Goal: Task Accomplishment & Management: Complete application form

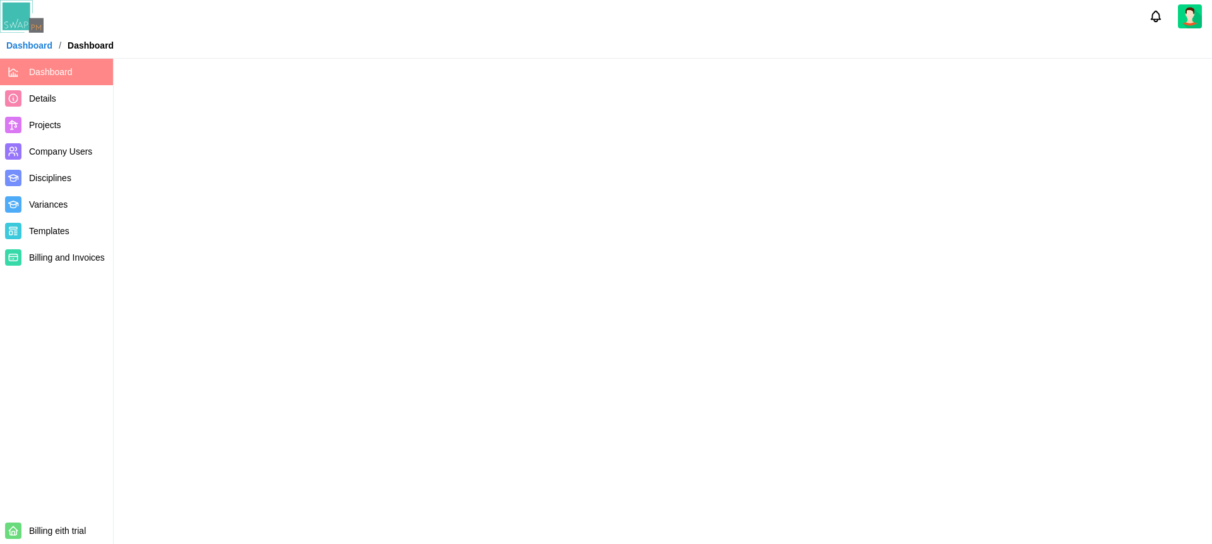
click at [661, 224] on main at bounding box center [606, 272] width 1212 height 544
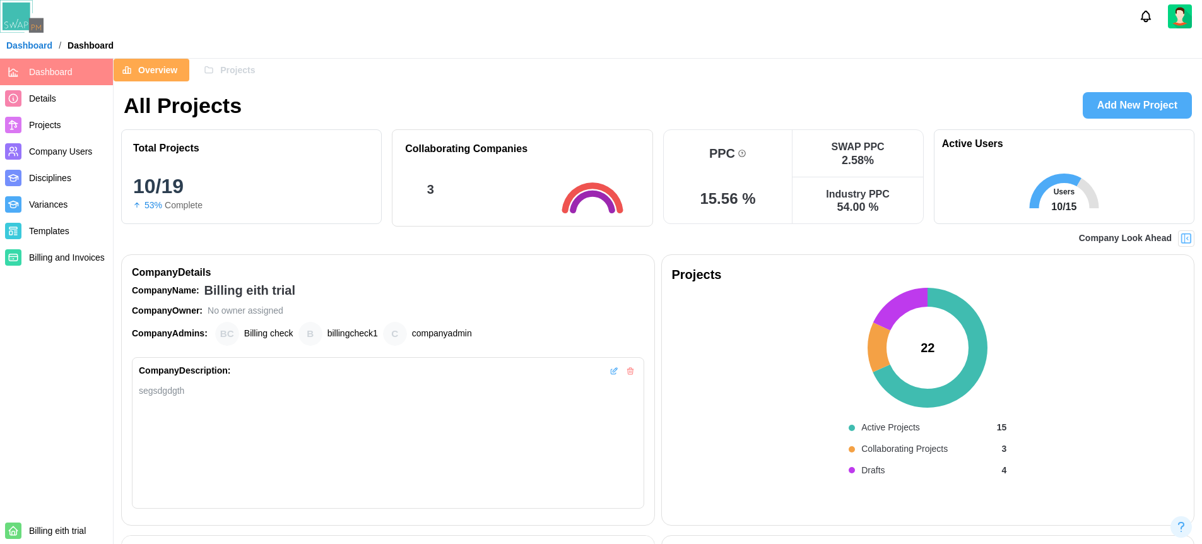
click at [318, 27] on div at bounding box center [601, 16] width 1202 height 33
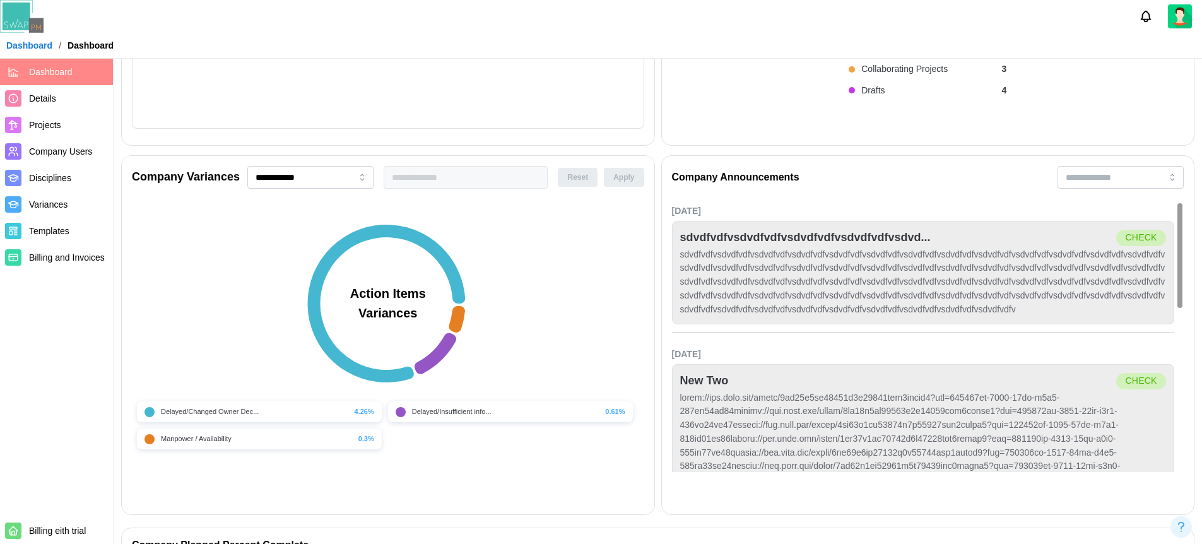
scroll to position [379, 0]
click at [35, 131] on span "Projects" at bounding box center [68, 125] width 79 height 16
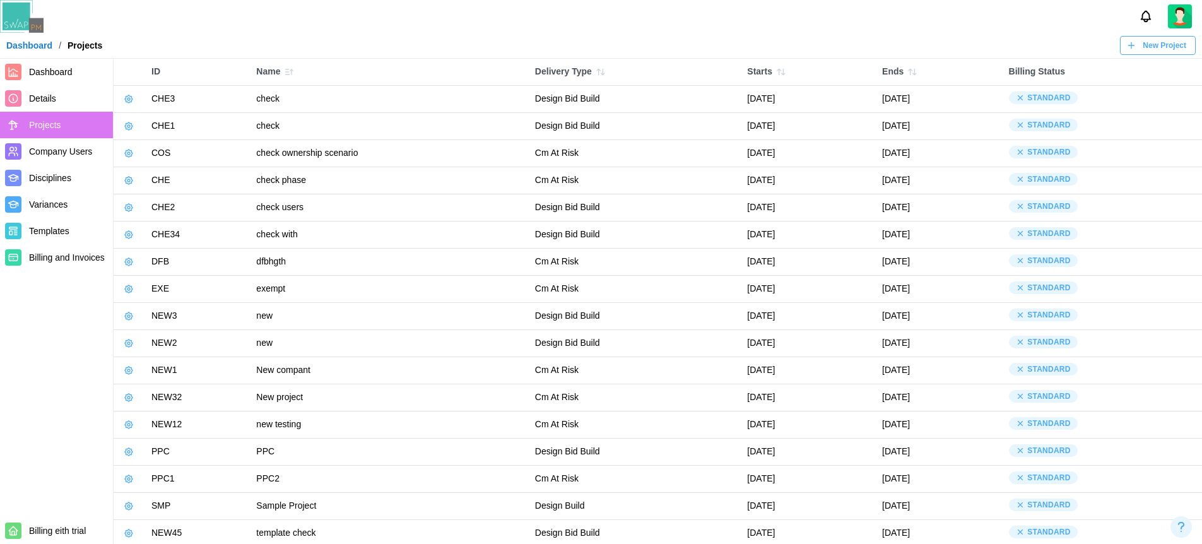
click at [126, 100] on icon "button" at bounding box center [129, 99] width 10 height 10
click at [145, 131] on button "Manage Project" at bounding box center [170, 127] width 94 height 23
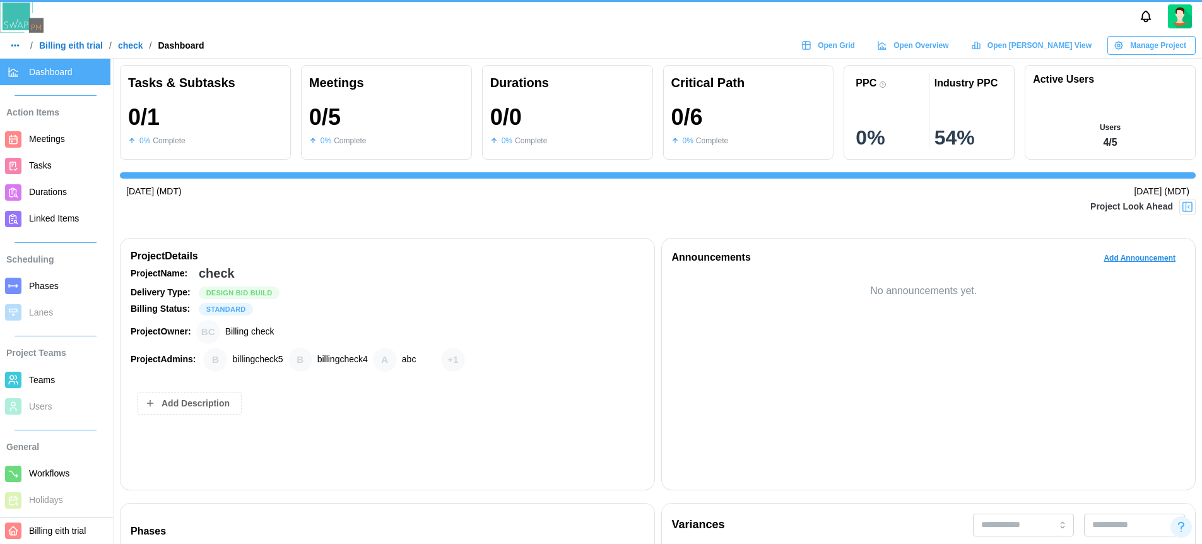
click at [621, 19] on div at bounding box center [601, 16] width 1202 height 33
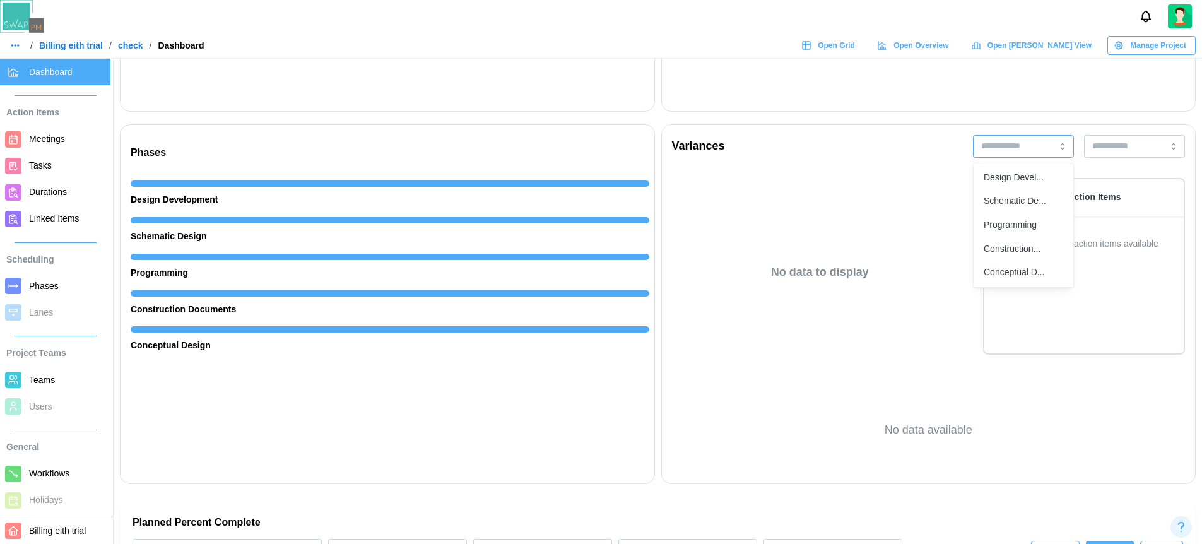
click at [1020, 150] on input "search" at bounding box center [1023, 146] width 101 height 23
click at [1027, 171] on div "Design Devel..." at bounding box center [1014, 178] width 60 height 14
type input "**********"
click at [1062, 144] on icon "button" at bounding box center [1063, 146] width 10 height 10
click at [912, 128] on div "Variances" at bounding box center [929, 146] width 534 height 43
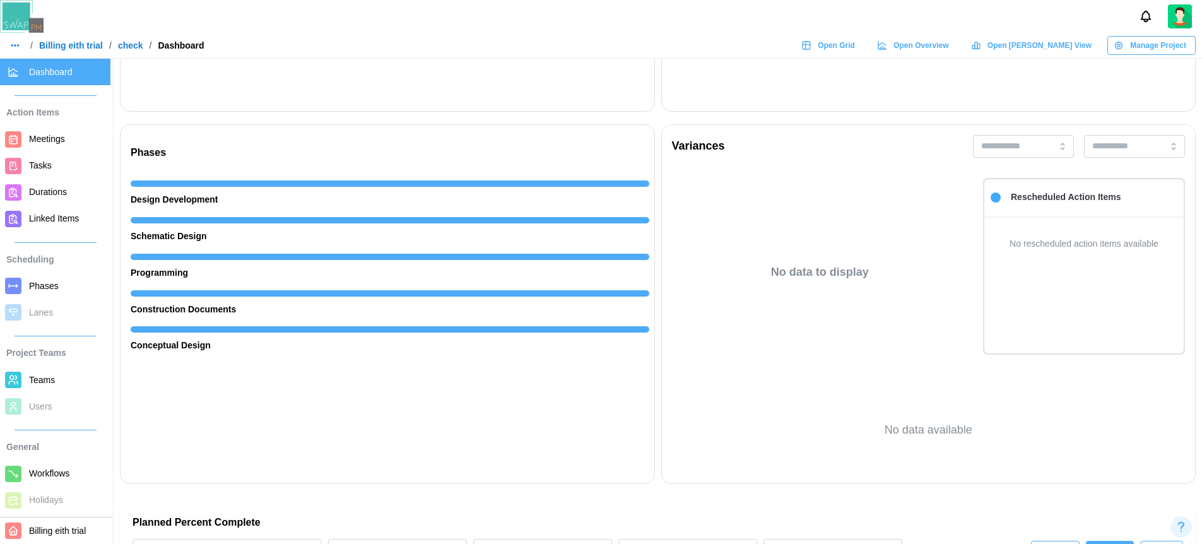
click at [803, 126] on div "Variances" at bounding box center [929, 146] width 534 height 43
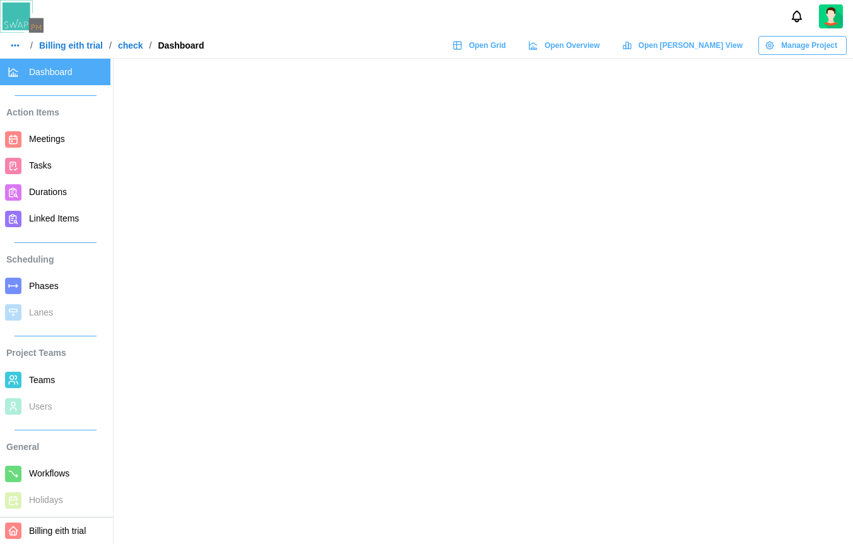
click at [302, 21] on div at bounding box center [426, 16] width 853 height 33
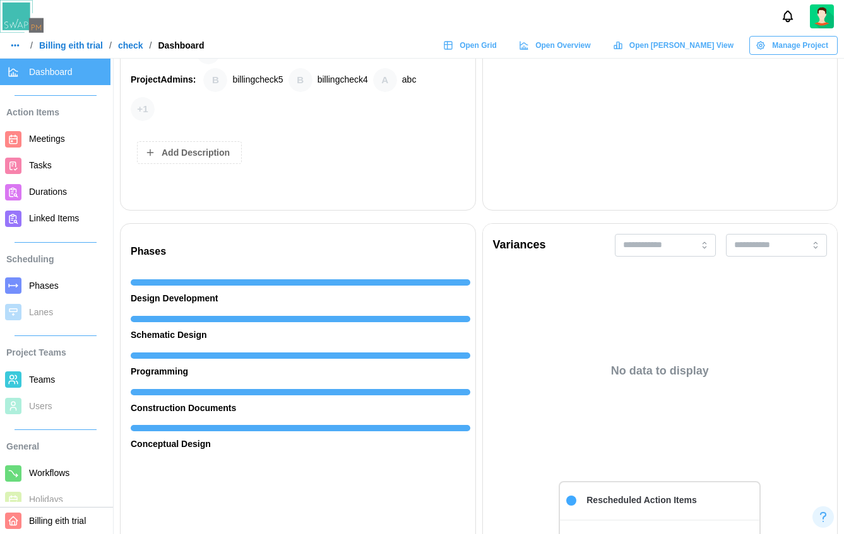
scroll to position [303, 0]
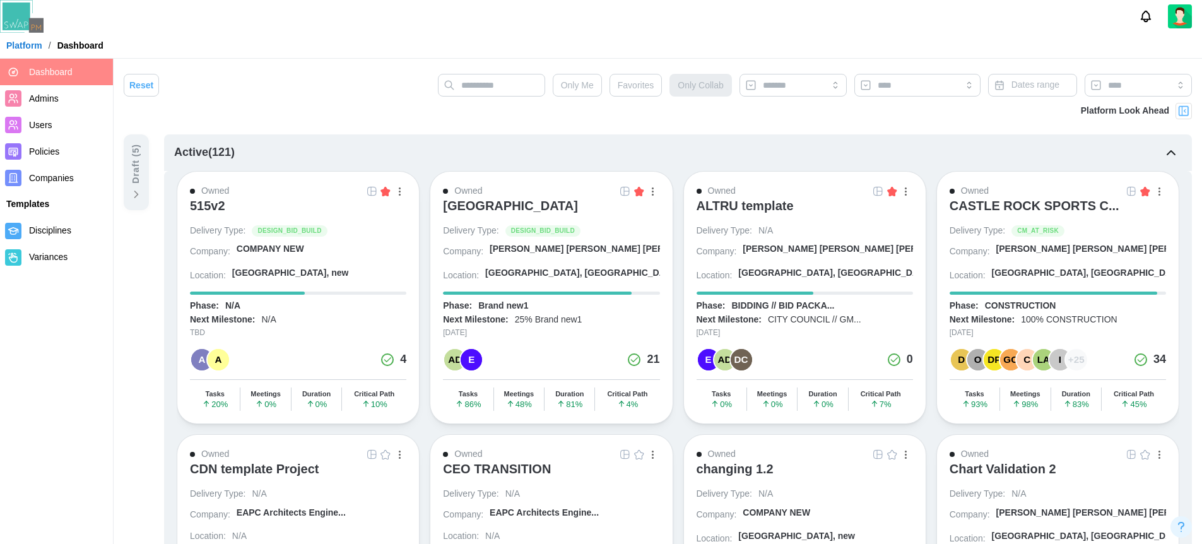
click at [498, 208] on div "[GEOGRAPHIC_DATA]" at bounding box center [510, 205] width 135 height 15
click at [932, 30] on div at bounding box center [601, 16] width 1202 height 33
click at [916, 27] on div at bounding box center [601, 16] width 1202 height 33
click at [969, 9] on div at bounding box center [601, 16] width 1202 height 33
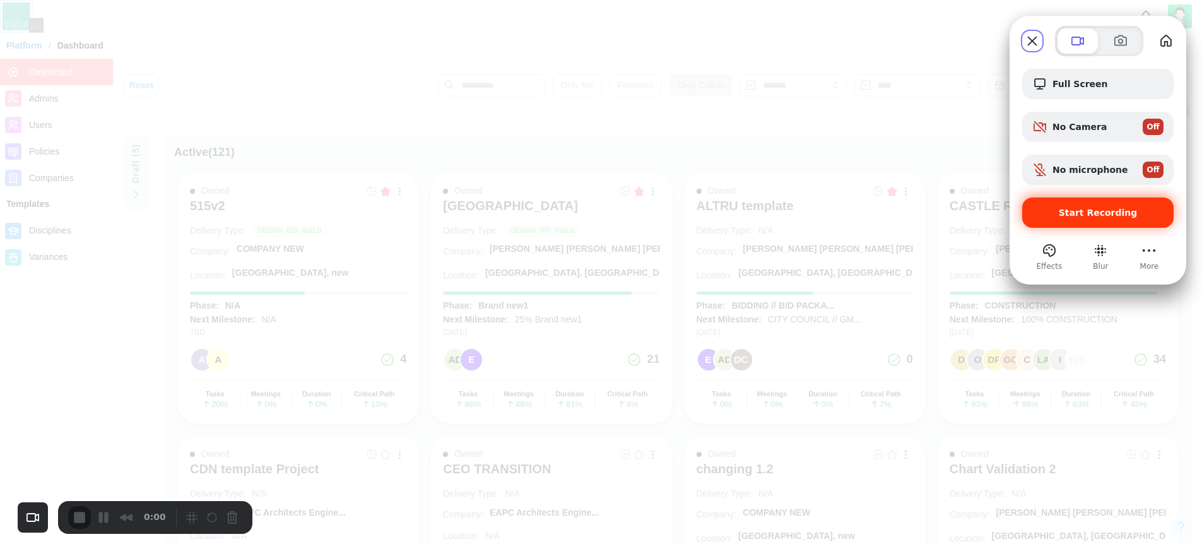
click at [1071, 213] on span "Start Recording" at bounding box center [1098, 213] width 79 height 10
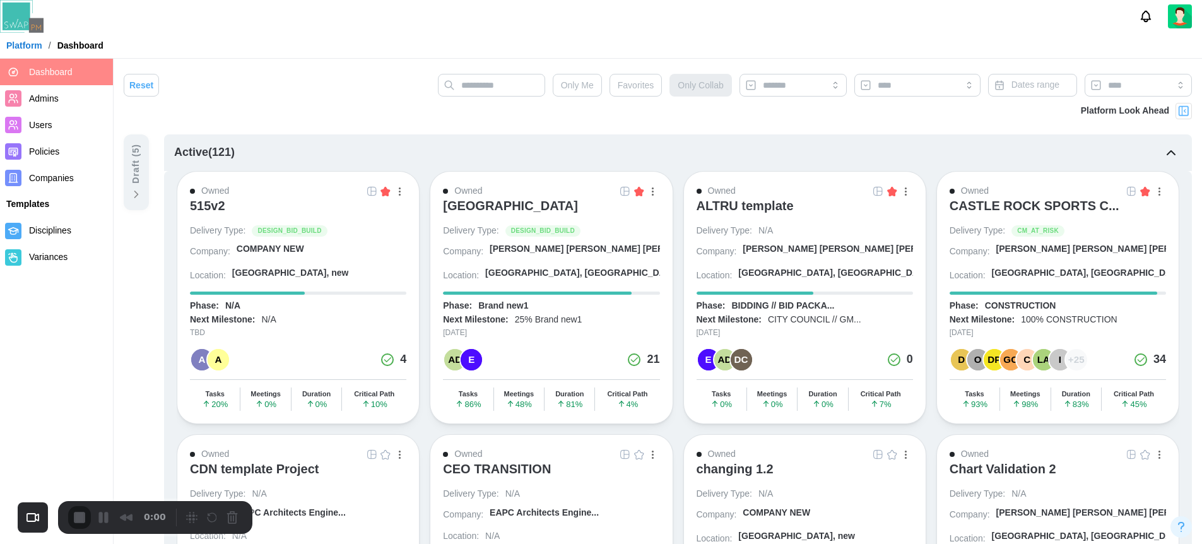
click at [343, 35] on header "Platform / Dashboard" at bounding box center [601, 29] width 1202 height 59
click at [228, 524] on button "Cancel Recording" at bounding box center [235, 519] width 20 height 20
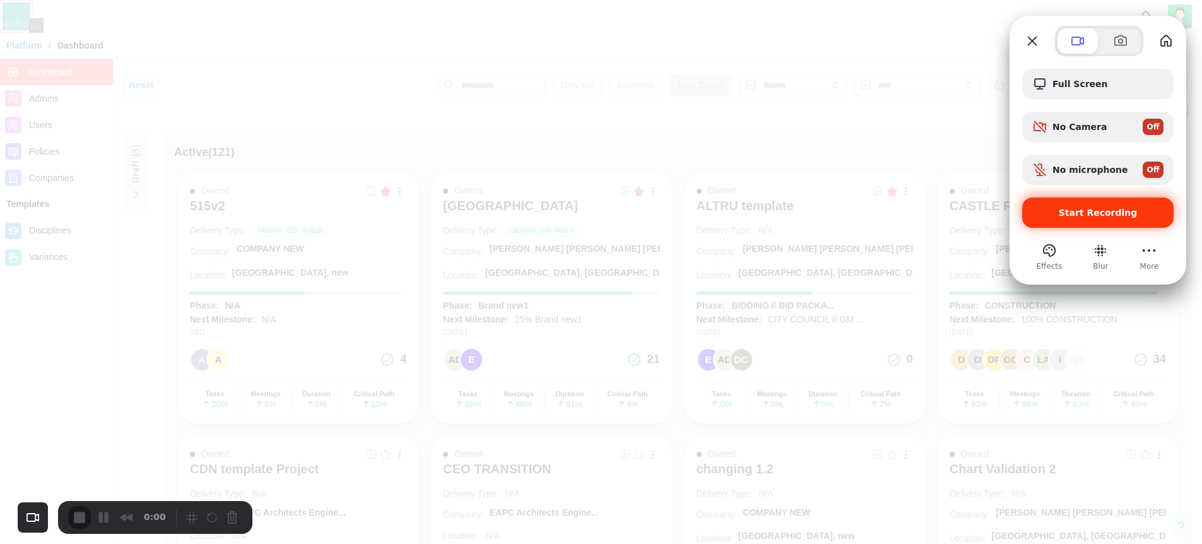
click at [1092, 208] on span "Start Recording" at bounding box center [1098, 213] width 79 height 10
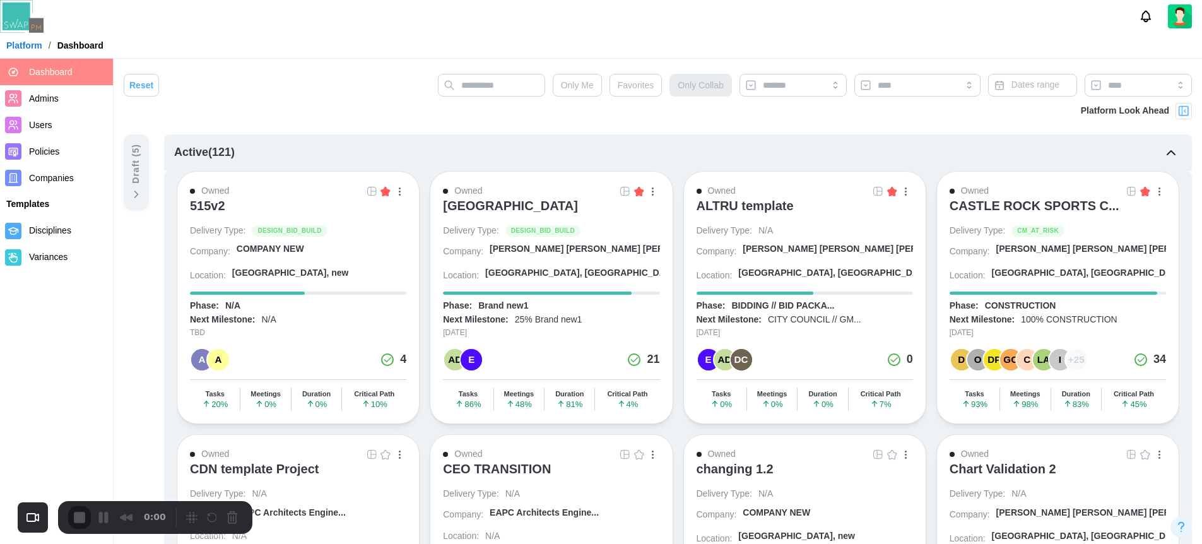
click at [285, 27] on div at bounding box center [601, 16] width 1202 height 33
click at [131, 154] on div "Draft ( 5 )" at bounding box center [136, 164] width 14 height 40
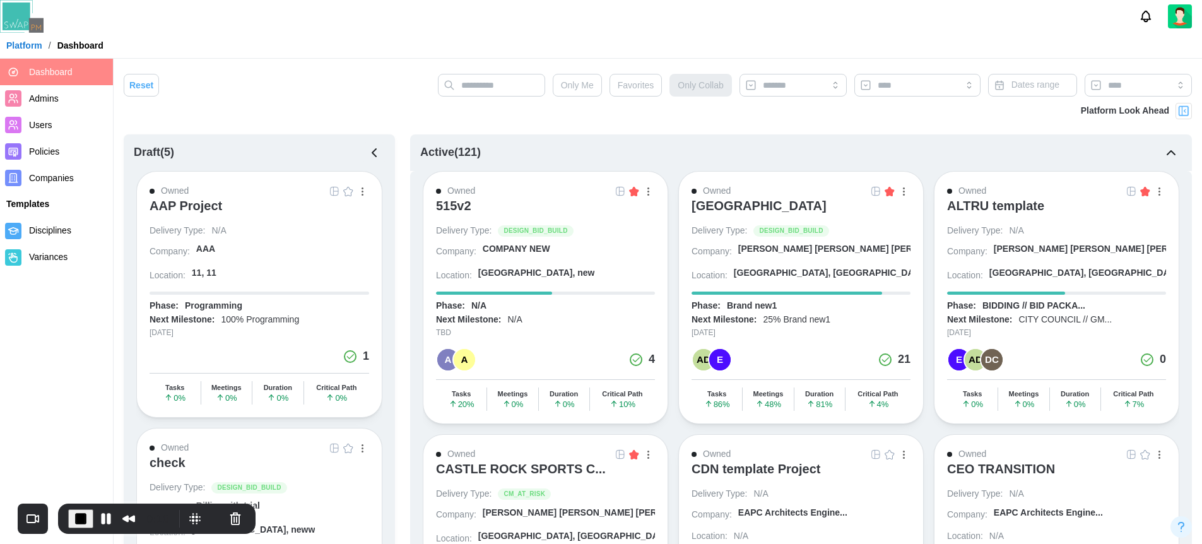
click at [1182, 110] on img at bounding box center [1183, 111] width 13 height 13
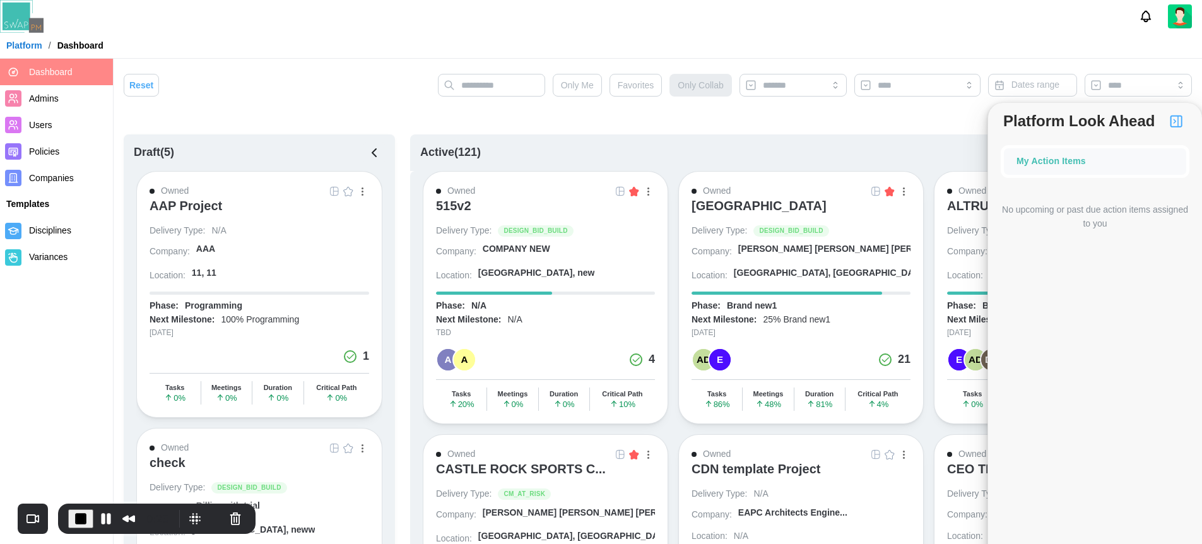
click at [1172, 123] on img "button" at bounding box center [1176, 121] width 15 height 15
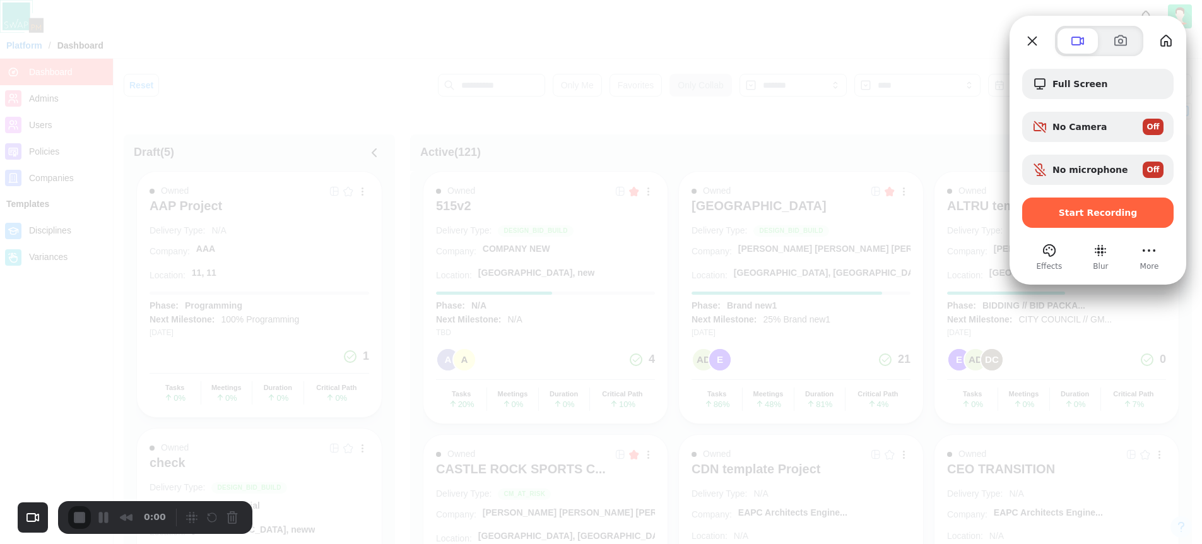
click at [1046, 37] on div at bounding box center [1099, 41] width 154 height 30
click at [1025, 44] on button "Close" at bounding box center [1032, 41] width 20 height 20
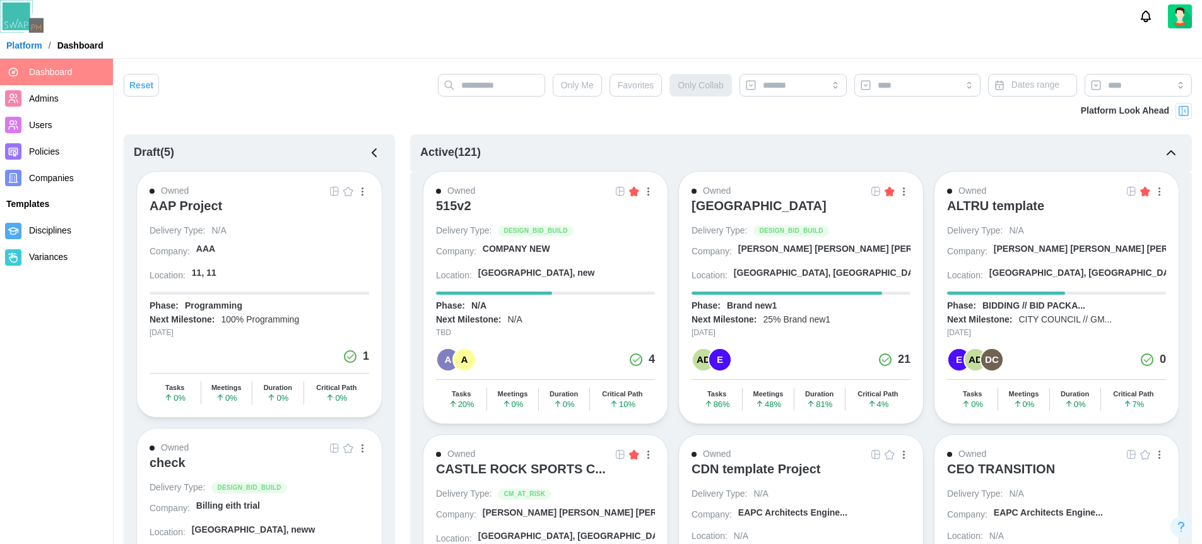
click at [905, 7] on div at bounding box center [601, 16] width 1202 height 33
click at [727, 23] on div at bounding box center [601, 16] width 1202 height 33
click at [372, 153] on icon "button" at bounding box center [374, 153] width 4 height 8
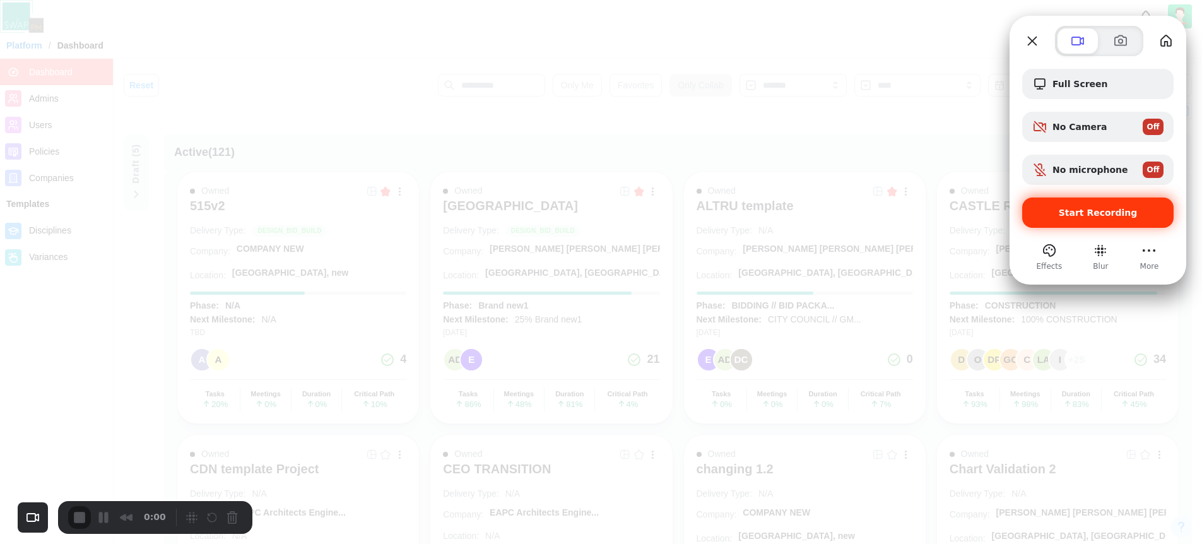
click at [1110, 203] on div "Start Recording" at bounding box center [1097, 213] width 151 height 30
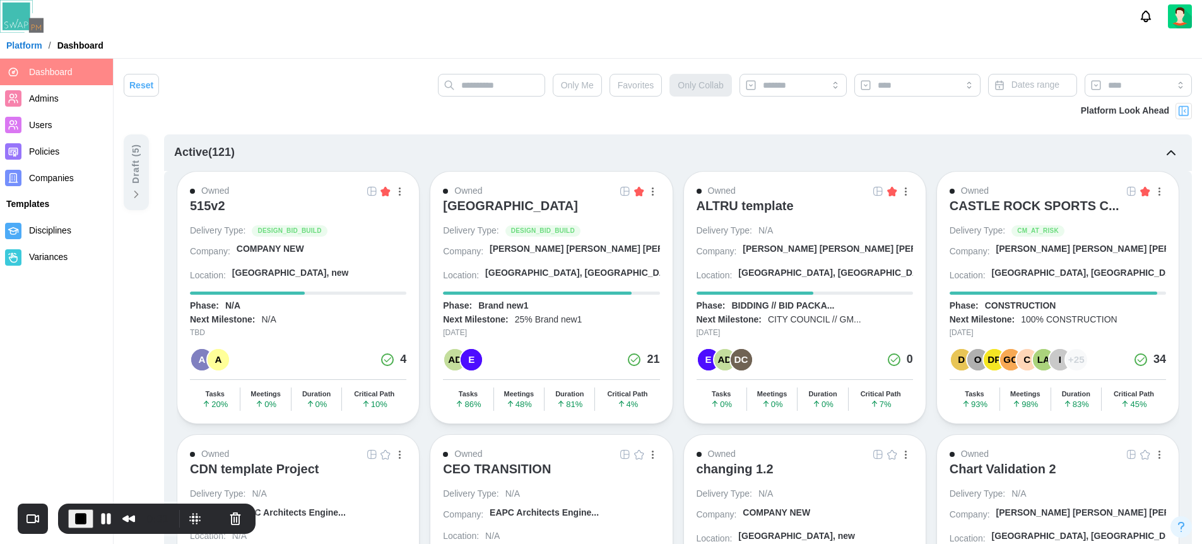
click at [204, 15] on div at bounding box center [601, 16] width 1202 height 33
click at [1179, 112] on img at bounding box center [1183, 111] width 13 height 13
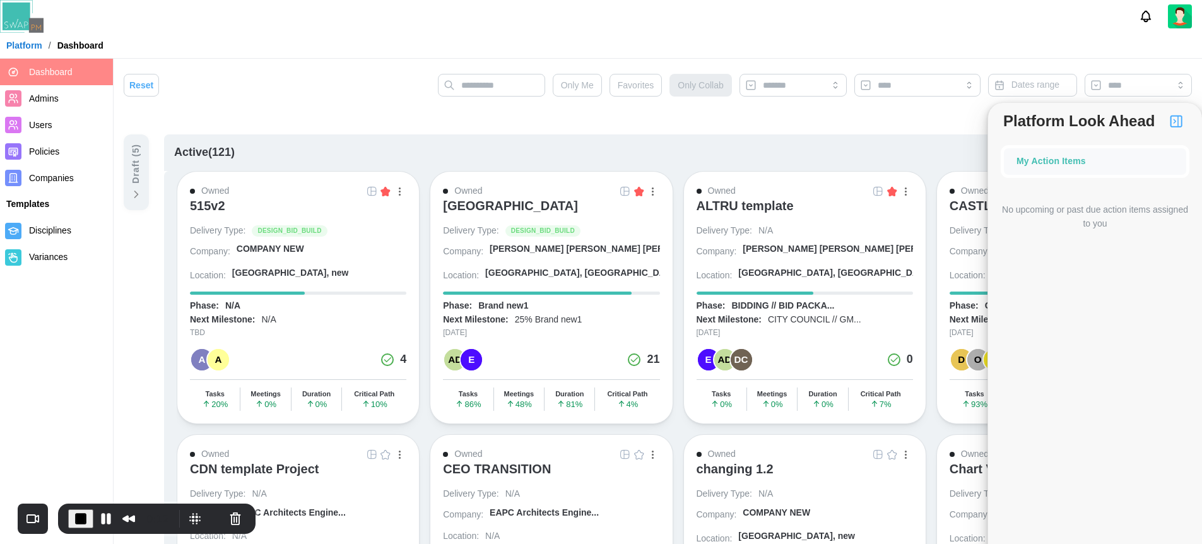
click at [1177, 122] on img "button" at bounding box center [1176, 121] width 15 height 15
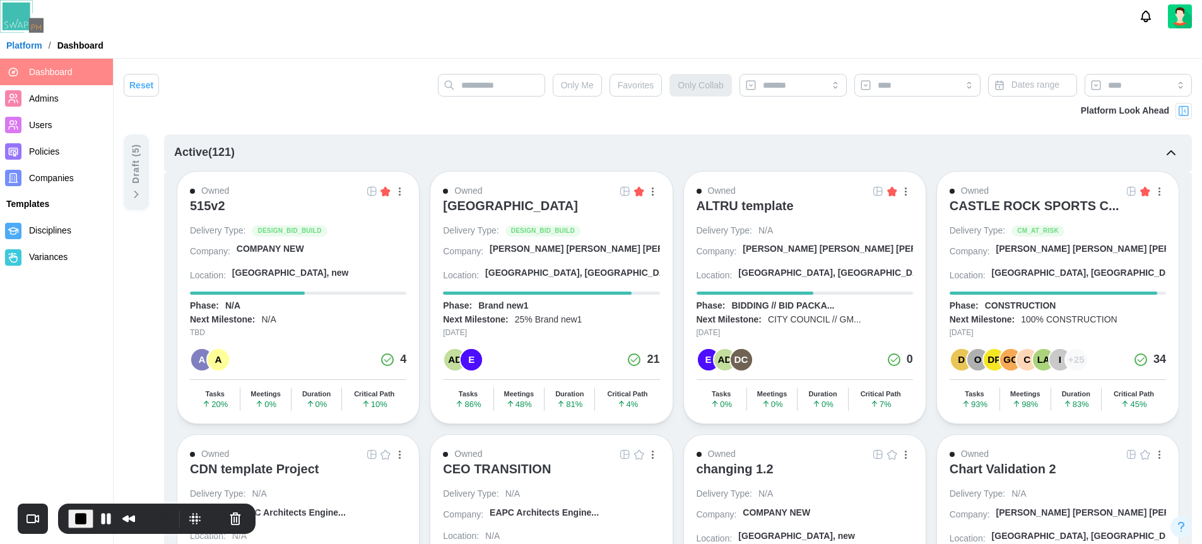
click at [134, 175] on div "Draft ( 5 )" at bounding box center [136, 164] width 14 height 40
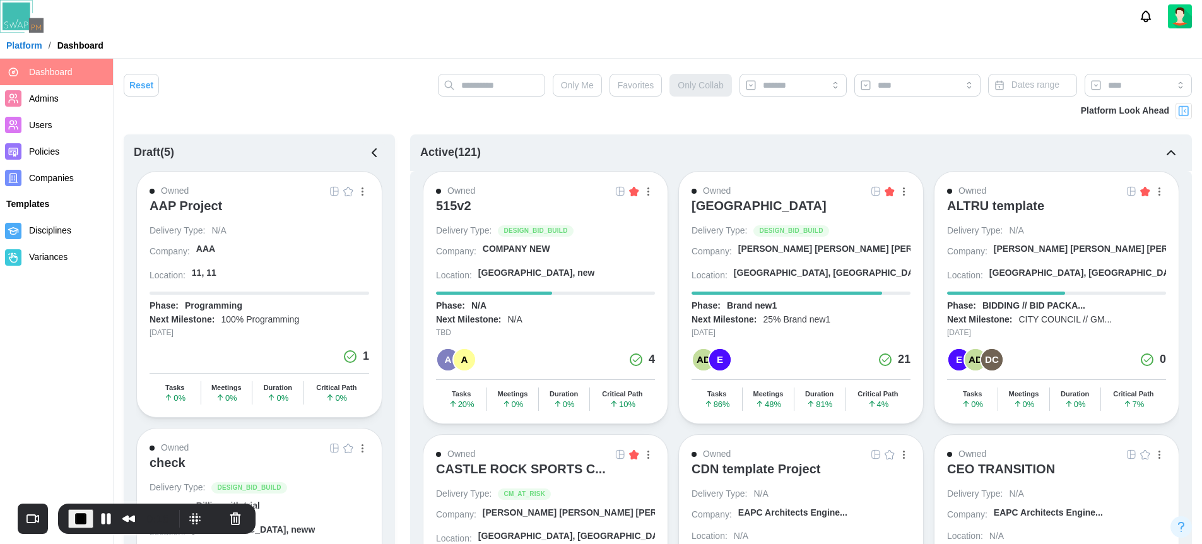
click at [374, 156] on icon "button" at bounding box center [374, 152] width 15 height 15
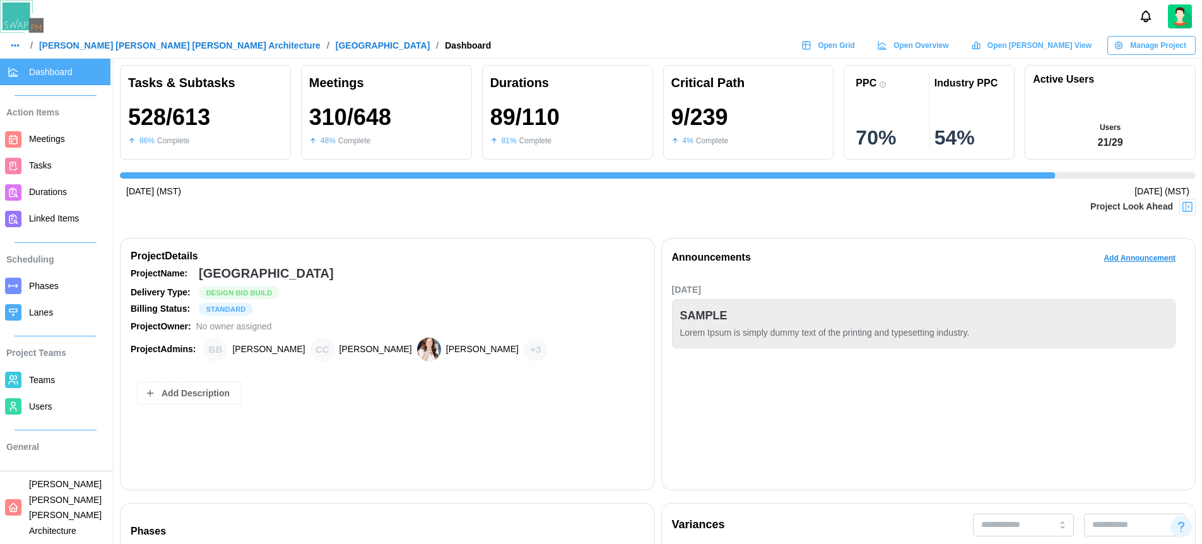
scroll to position [0, 11556]
click at [109, 49] on link "[PERSON_NAME] [PERSON_NAME] [PERSON_NAME] Architecture" at bounding box center [179, 45] width 281 height 9
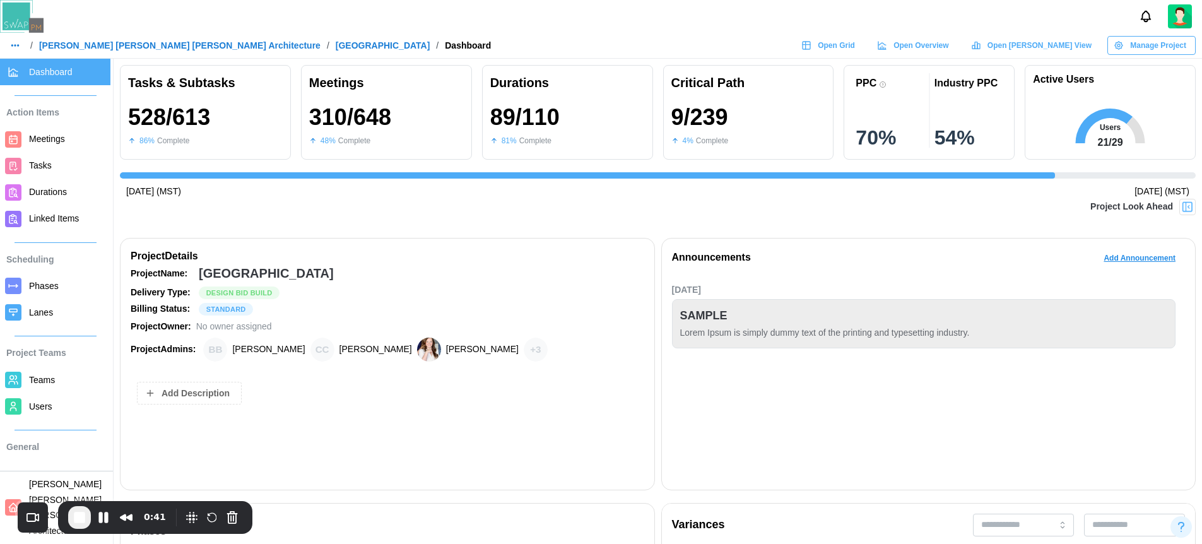
click at [1188, 209] on img at bounding box center [1187, 207] width 13 height 13
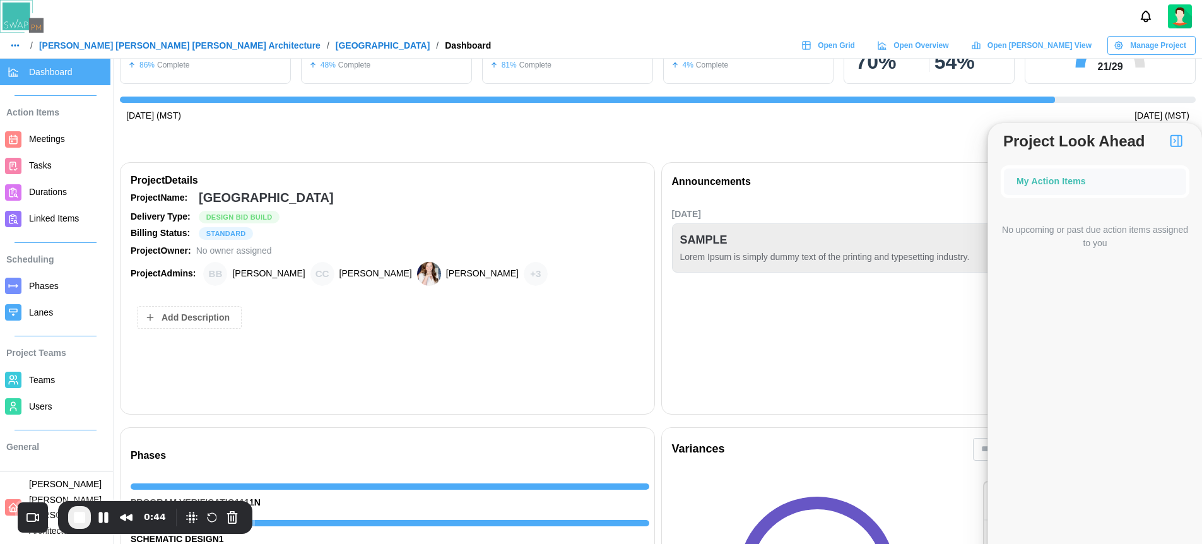
scroll to position [0, 0]
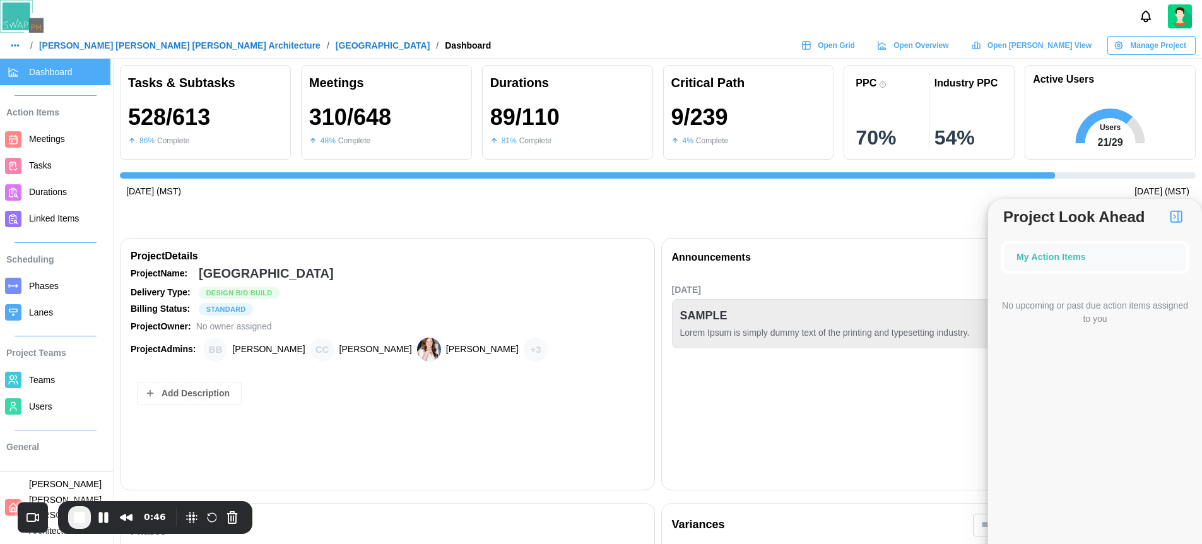
click at [1171, 211] on img "button" at bounding box center [1176, 216] width 15 height 15
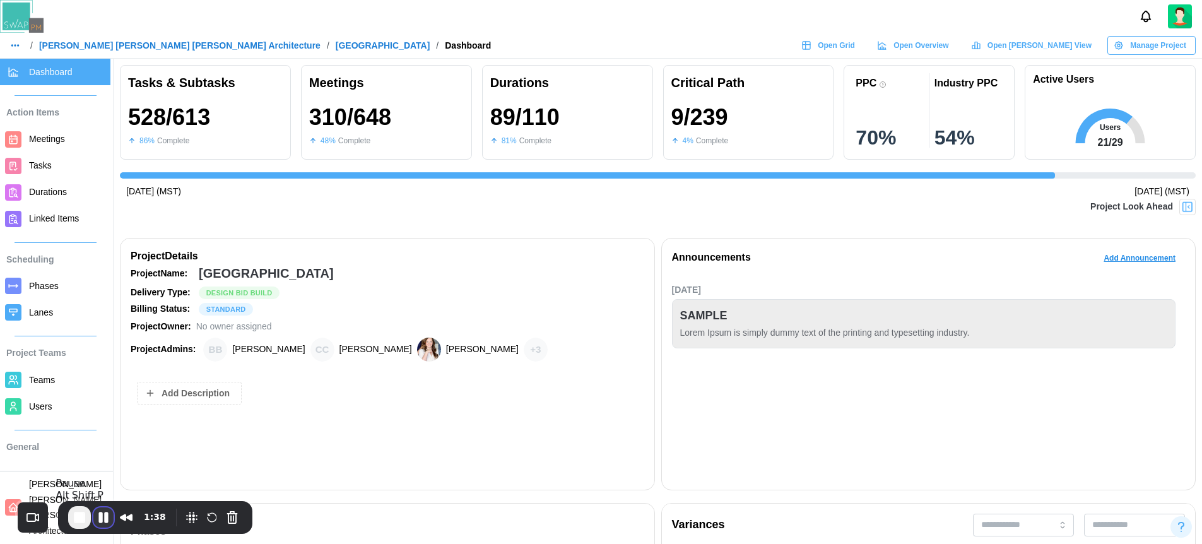
click at [101, 517] on button "Pause Recording" at bounding box center [103, 517] width 20 height 20
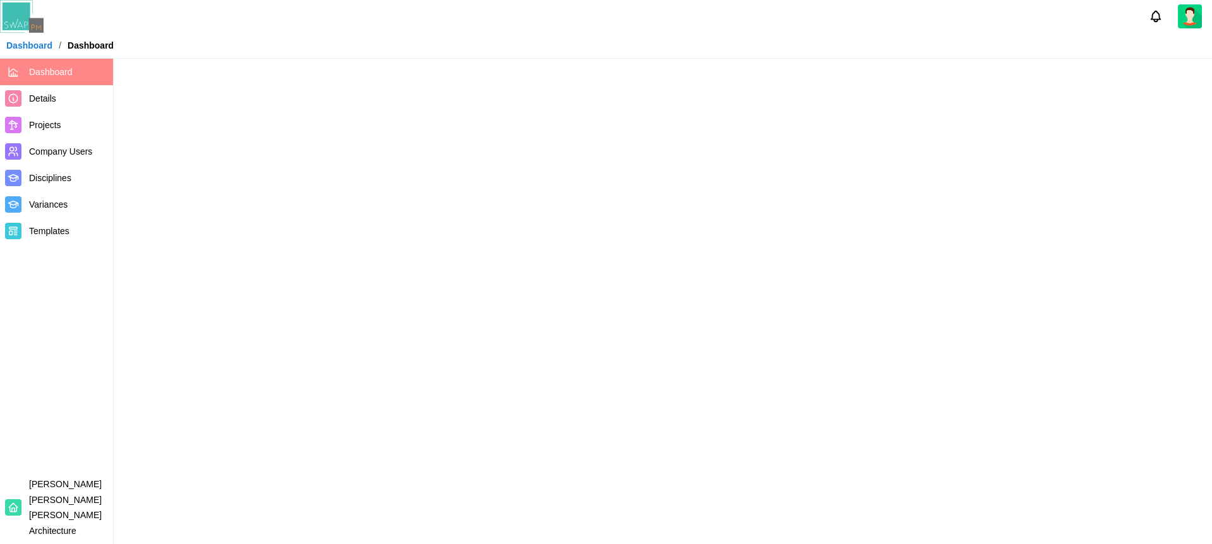
click at [699, 25] on div at bounding box center [606, 16] width 1212 height 33
click at [709, 18] on div at bounding box center [606, 16] width 1212 height 33
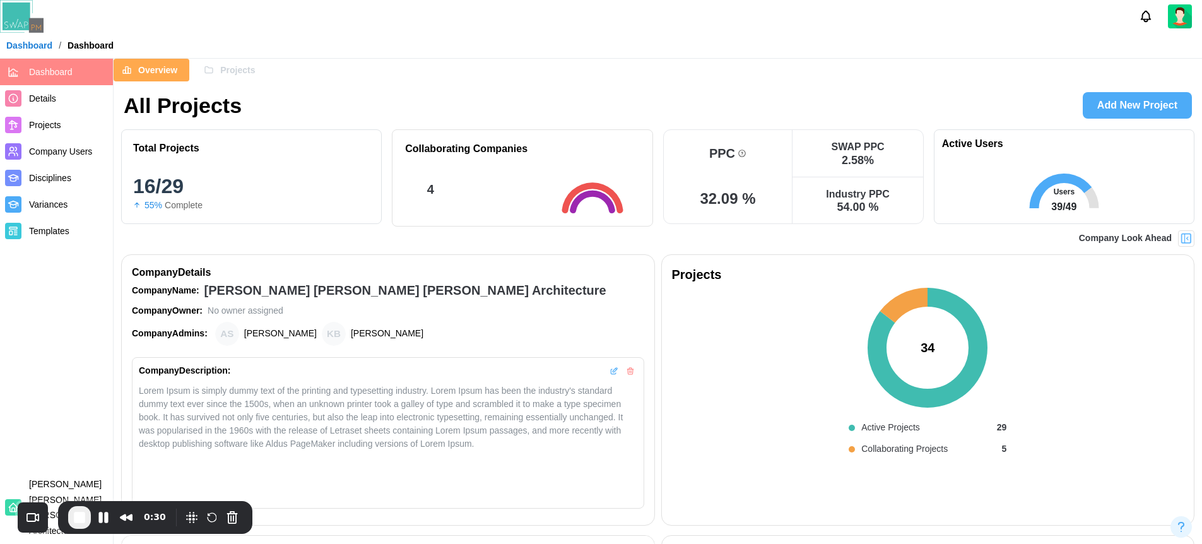
click at [1179, 241] on div at bounding box center [1186, 238] width 16 height 16
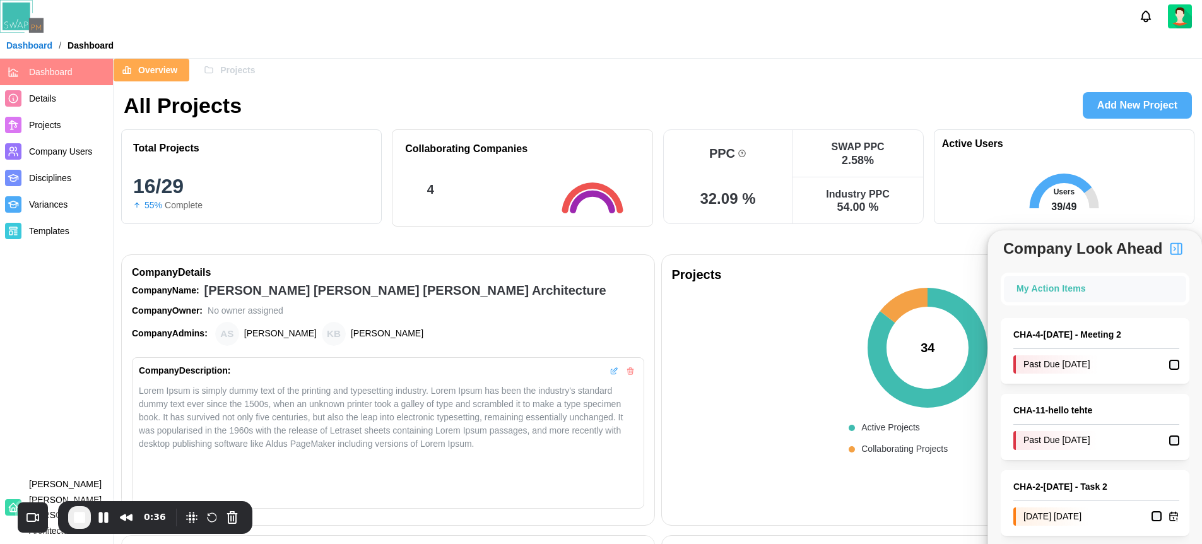
click at [1179, 239] on button "button" at bounding box center [1175, 248] width 21 height 21
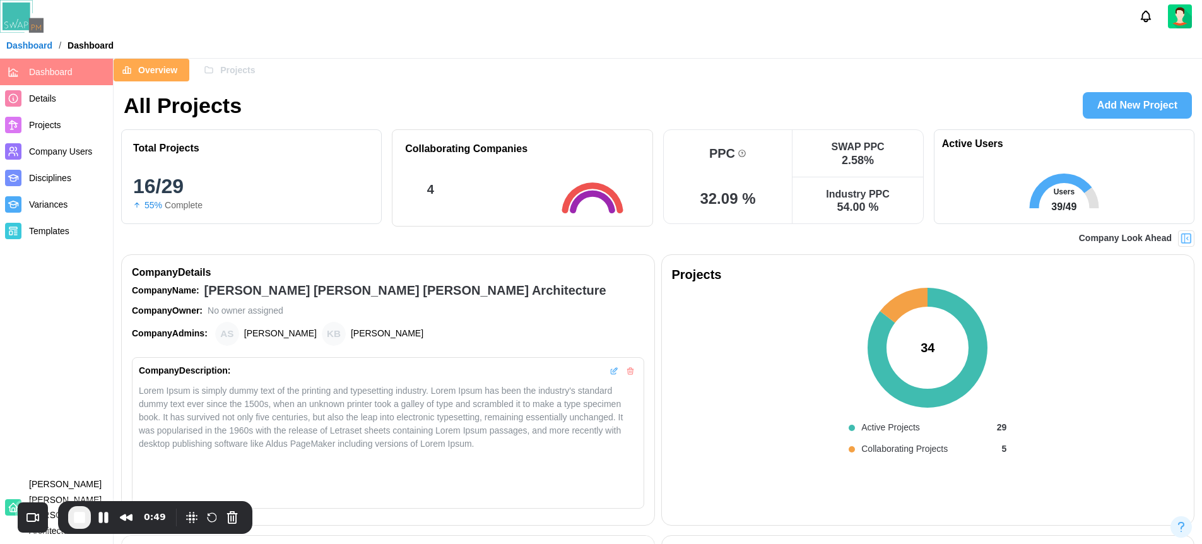
click at [68, 114] on link "Projects" at bounding box center [56, 125] width 113 height 27
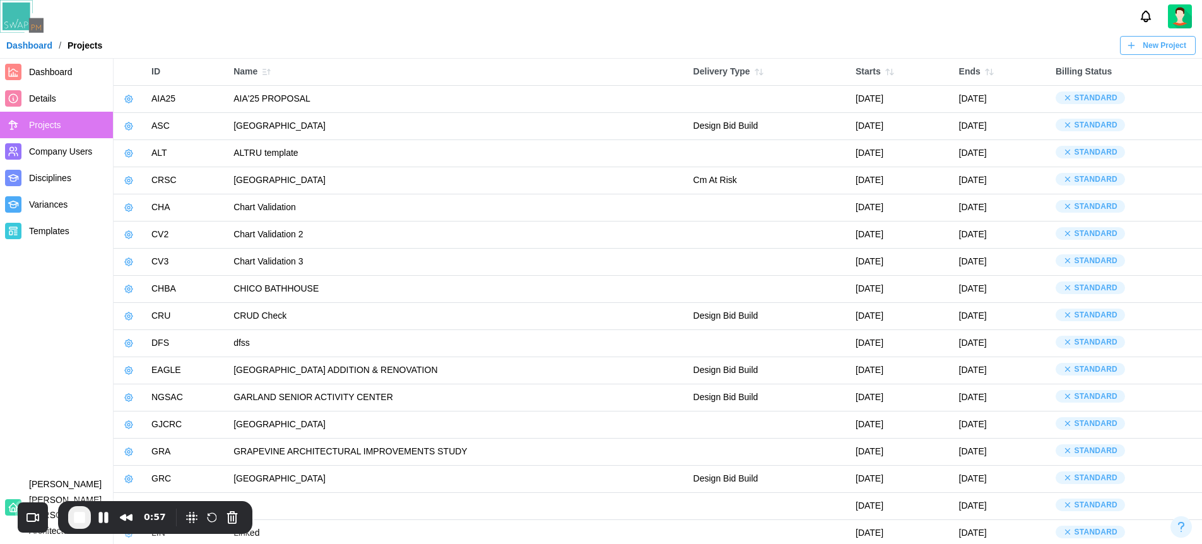
click at [1155, 47] on span "New Project" at bounding box center [1165, 46] width 44 height 18
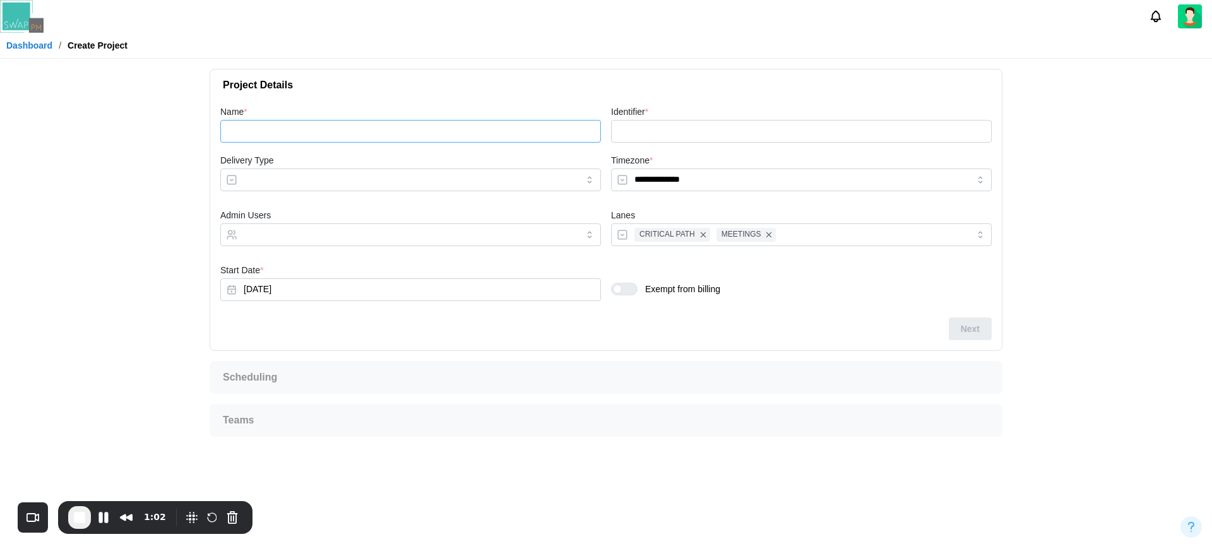
click at [312, 131] on input "Name *" at bounding box center [410, 131] width 380 height 23
type input "*"
type input "**"
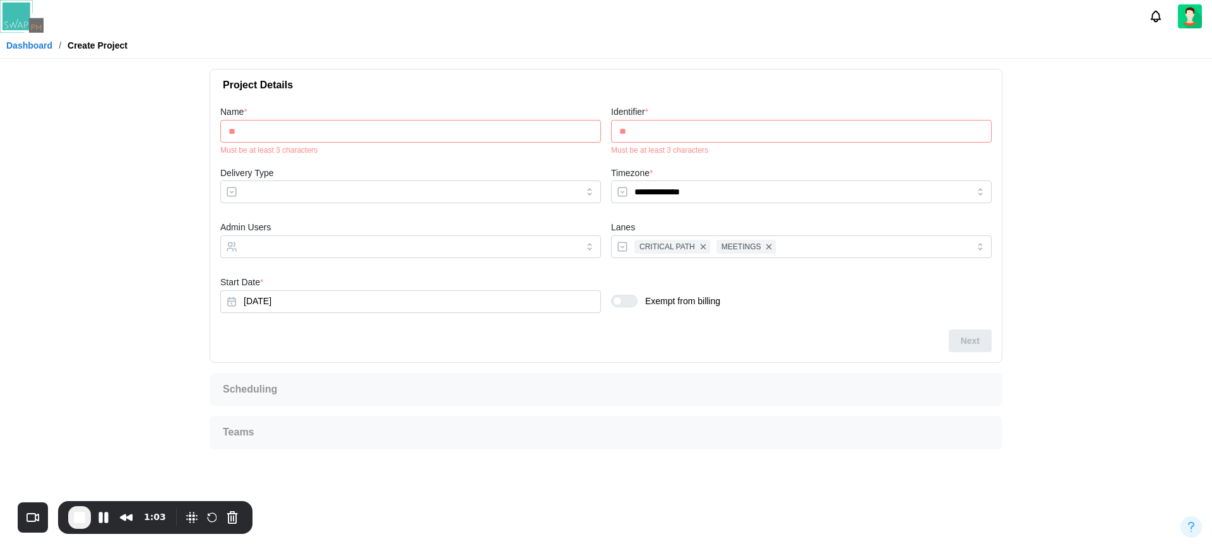
type input "***"
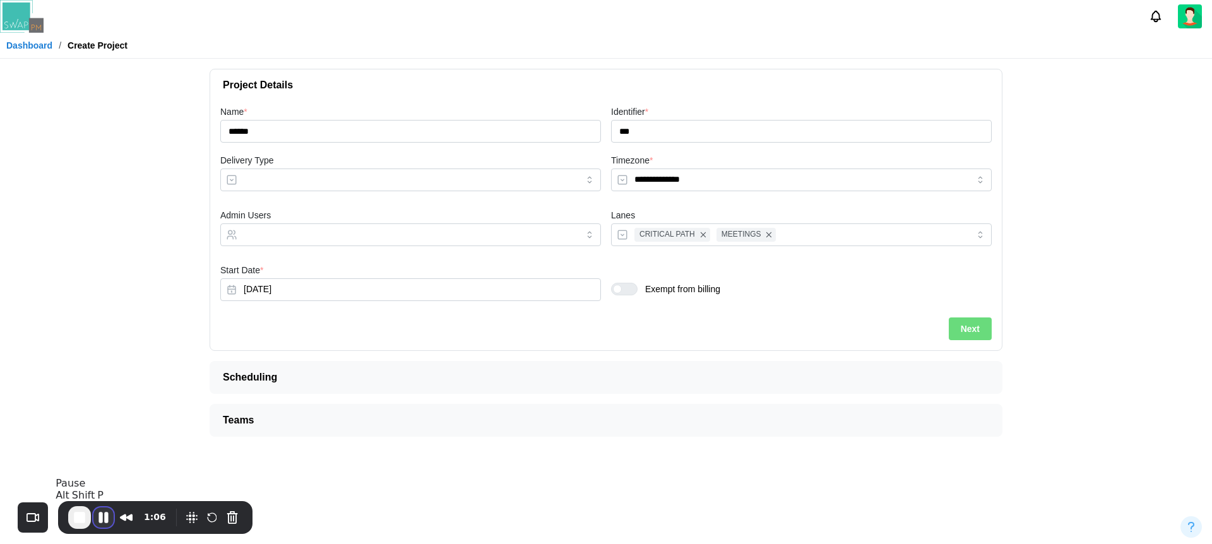
click at [106, 518] on button "Pause Recording" at bounding box center [103, 517] width 20 height 20
click at [328, 134] on input "******" at bounding box center [410, 131] width 380 height 23
type input "*"
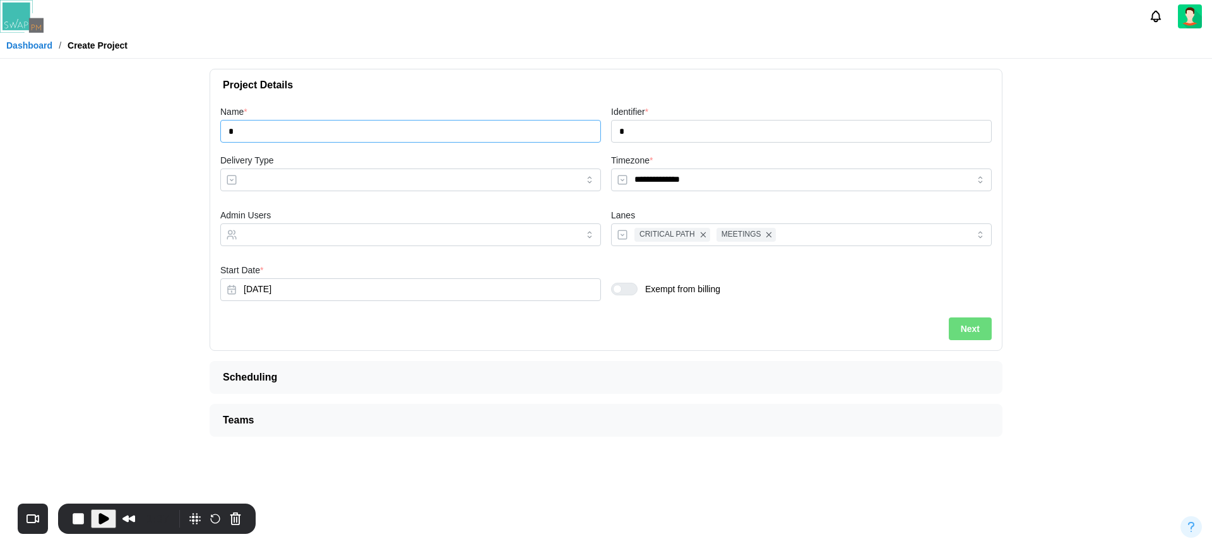
type input "**"
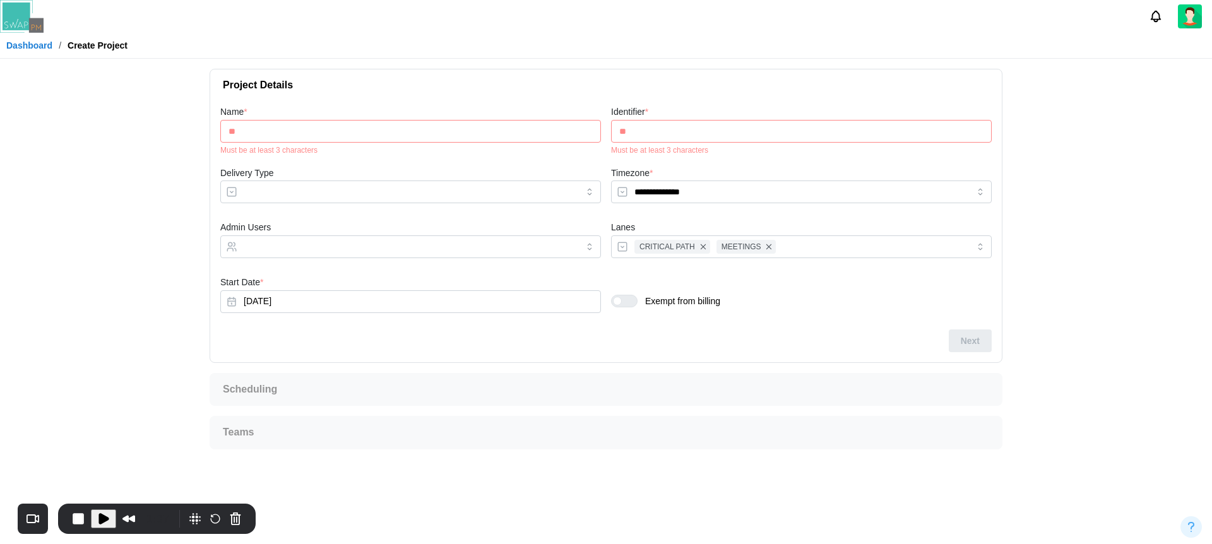
type input "***"
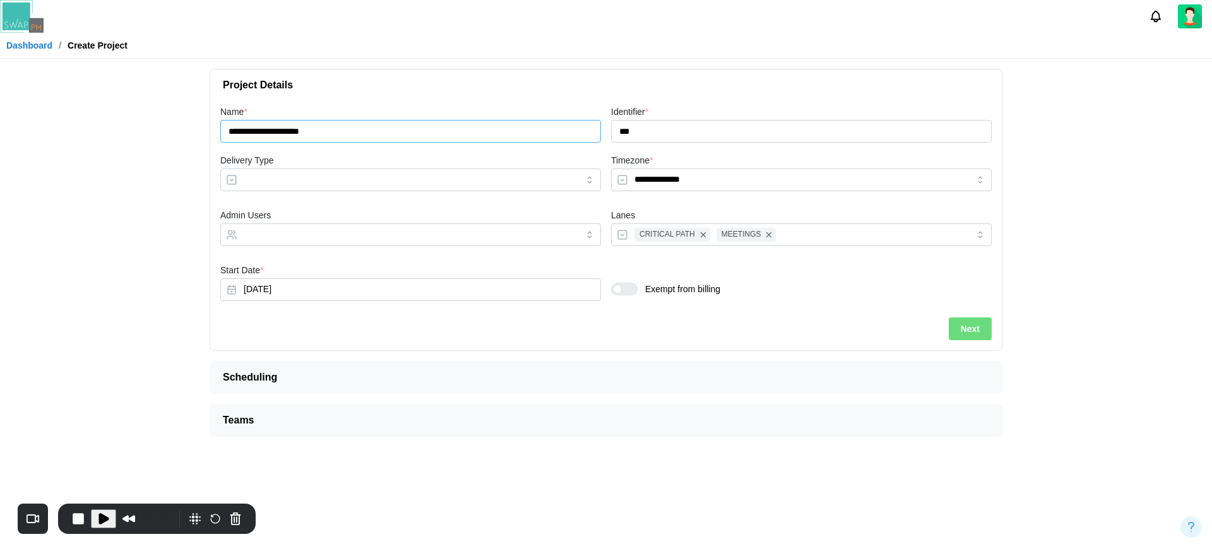
type input "**********"
type input "***"
type input "**********"
type input "****"
type input "**********"
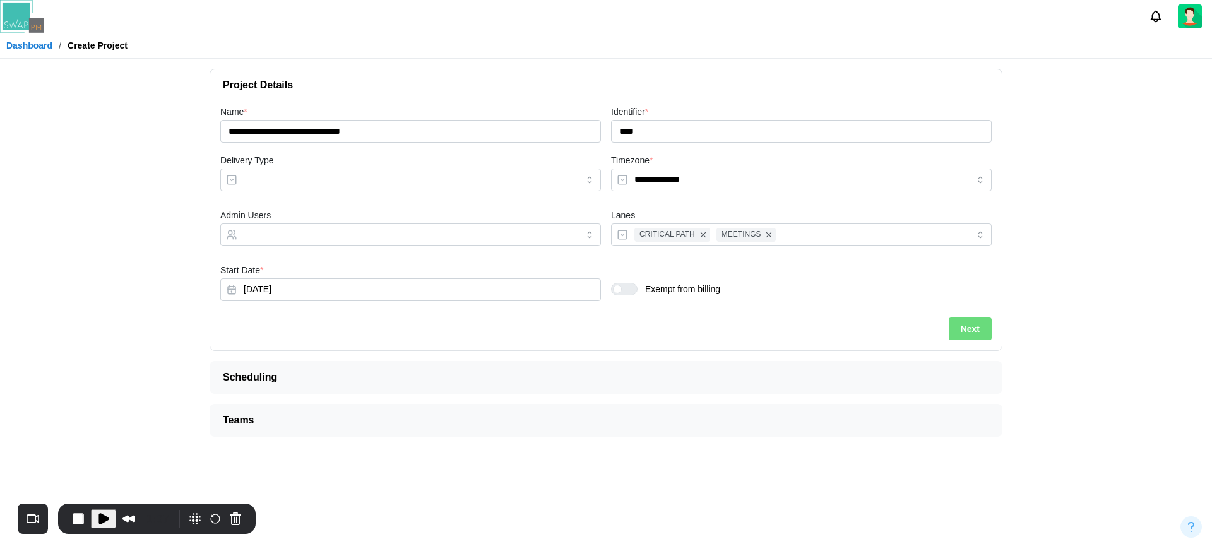
click at [158, 168] on main "**********" at bounding box center [606, 272] width 1212 height 544
click at [103, 517] on span "Play Recording" at bounding box center [103, 518] width 15 height 15
click at [981, 337] on button "Next" at bounding box center [969, 328] width 43 height 23
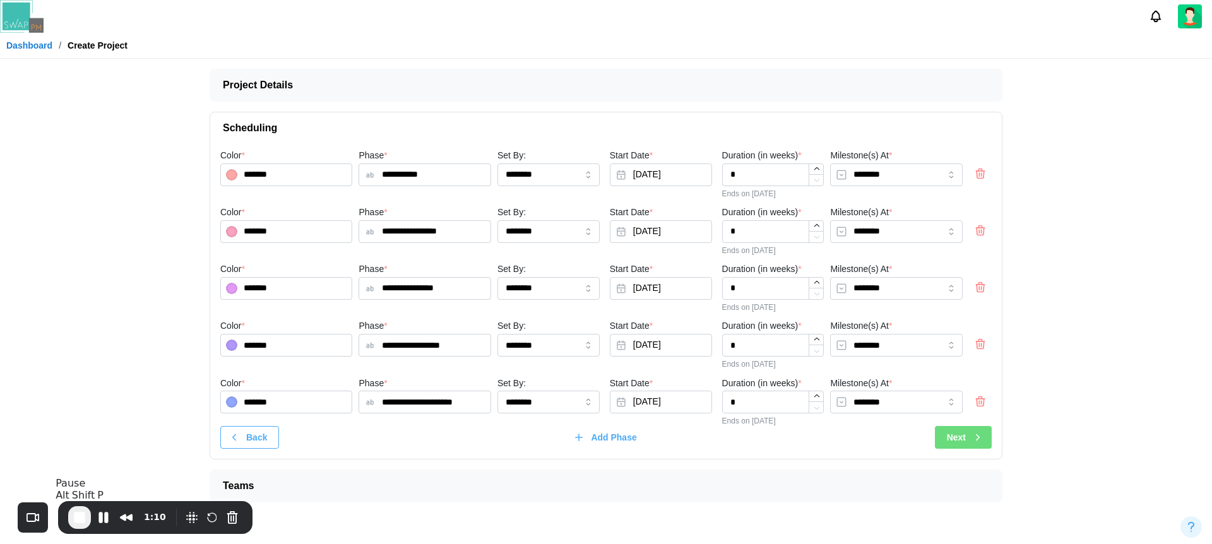
click at [969, 437] on div "Next" at bounding box center [965, 437] width 37 height 21
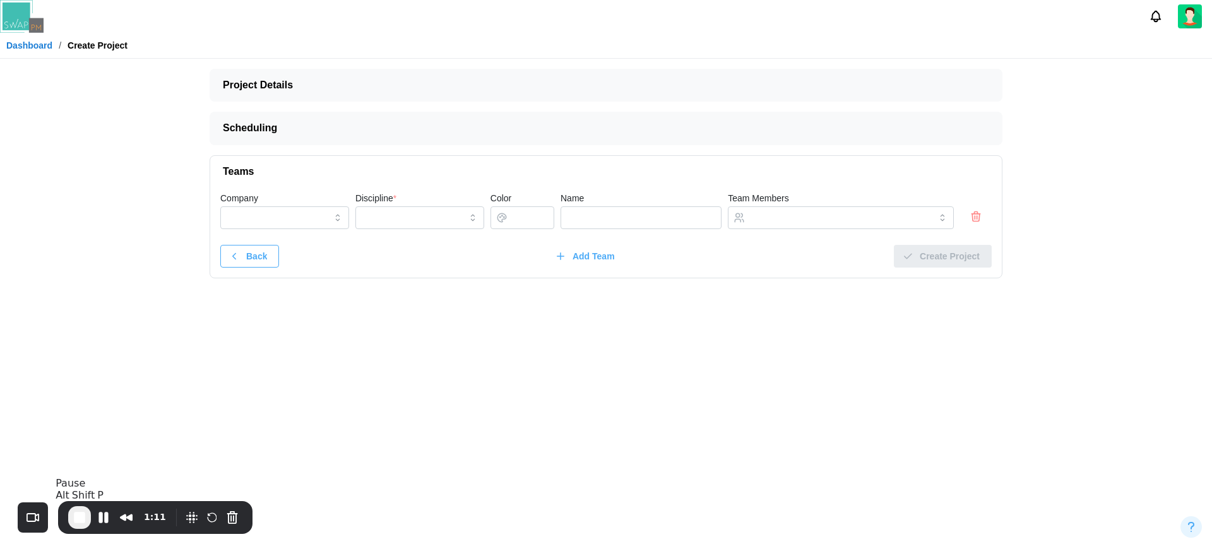
click at [988, 212] on div at bounding box center [976, 216] width 32 height 14
click at [974, 216] on icon "button" at bounding box center [974, 217] width 0 height 3
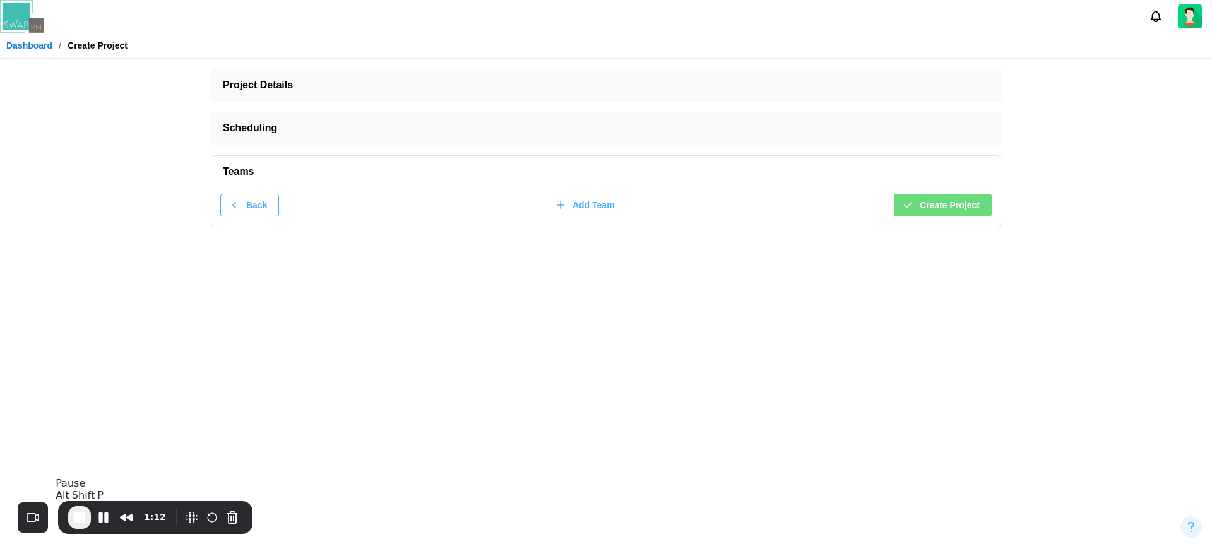
click at [962, 209] on span "Create Project" at bounding box center [949, 204] width 60 height 21
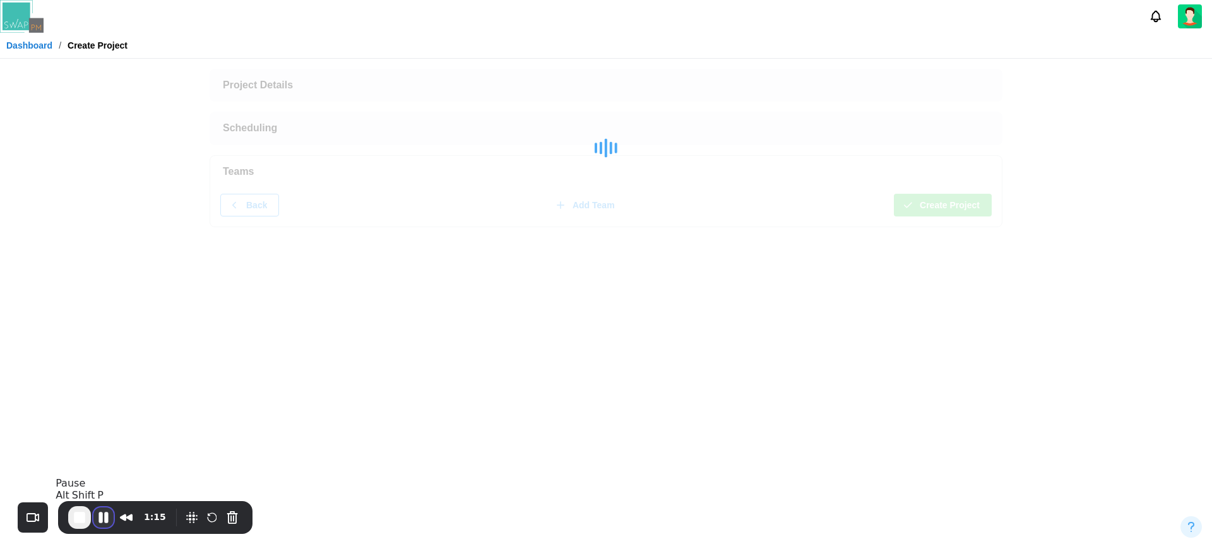
click at [102, 517] on button "Pause Recording" at bounding box center [103, 517] width 20 height 20
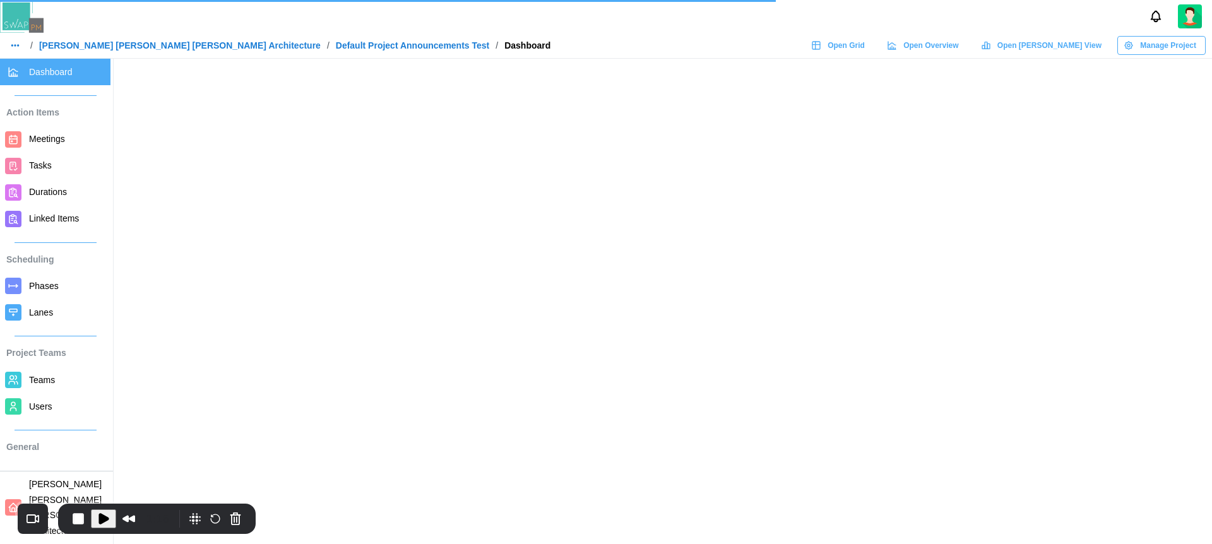
click at [110, 518] on button "Play Recording" at bounding box center [103, 518] width 25 height 19
click at [104, 514] on button "Pause Recording" at bounding box center [103, 517] width 20 height 20
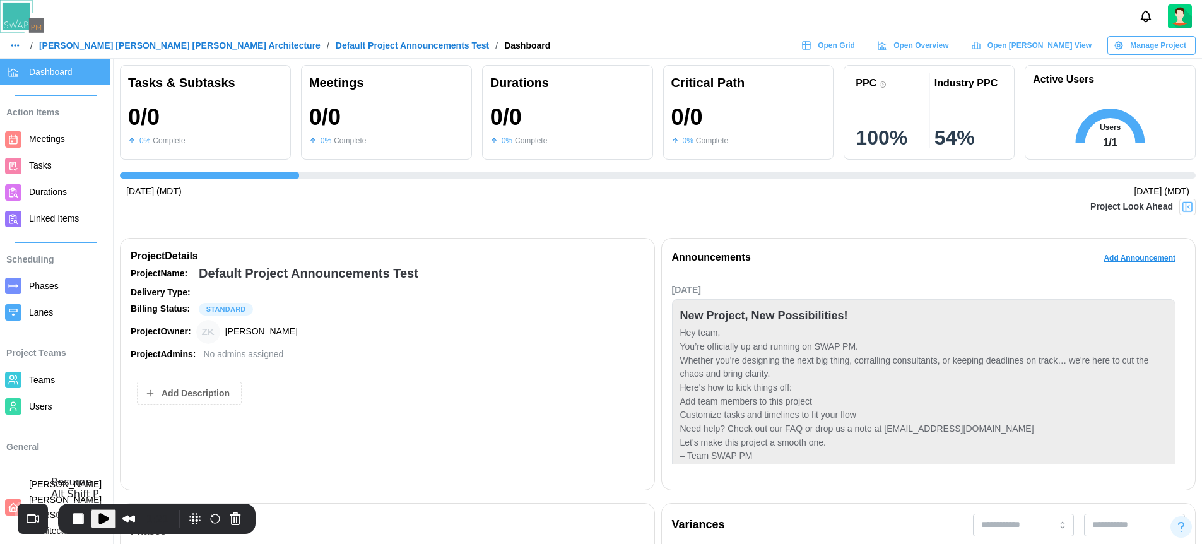
click at [107, 514] on span "Play Recording" at bounding box center [103, 518] width 15 height 15
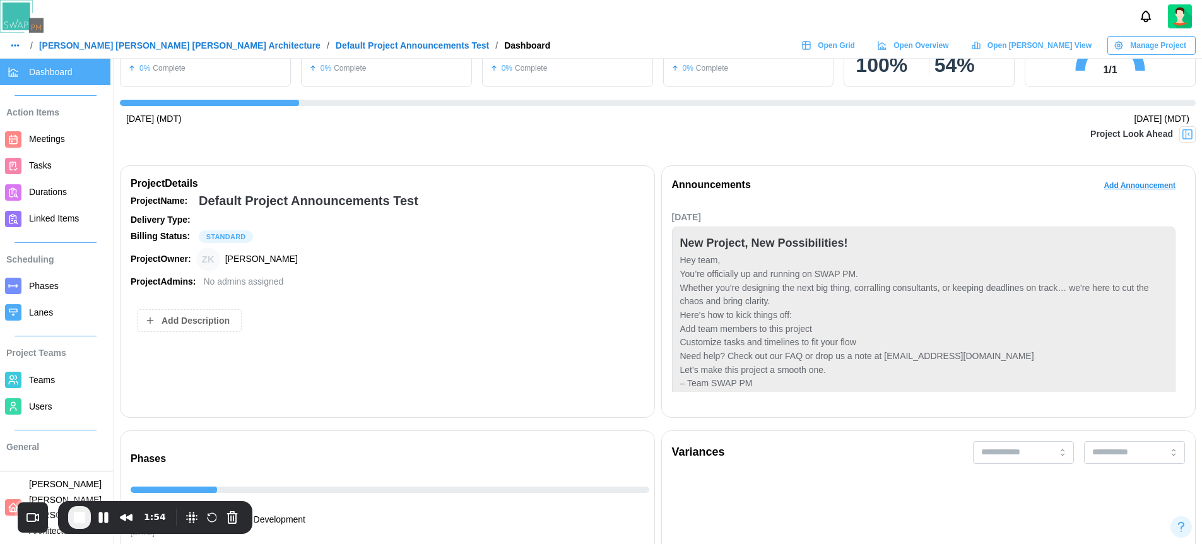
scroll to position [76, 0]
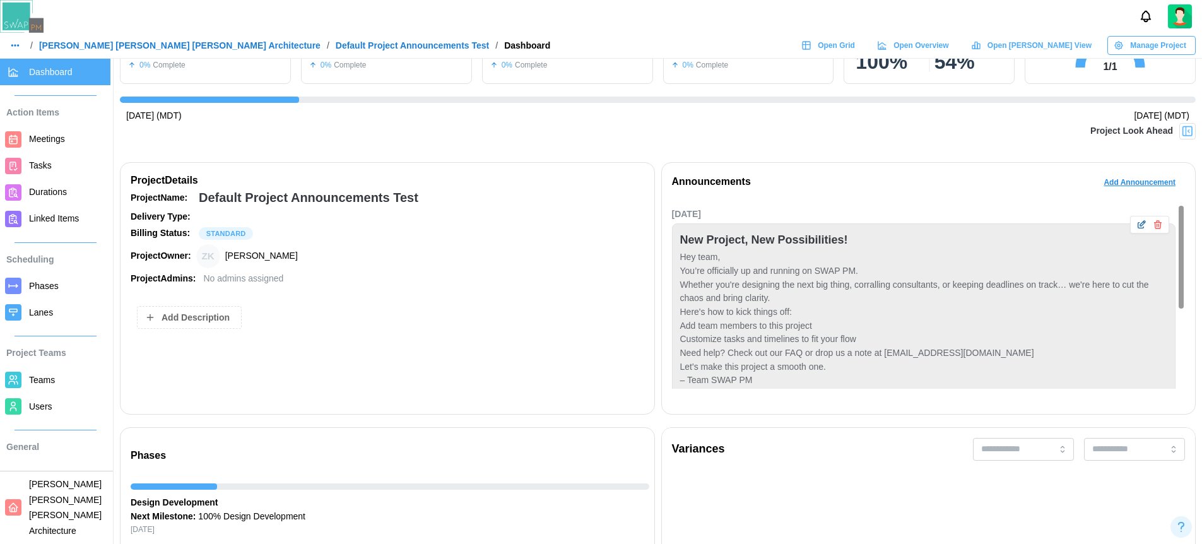
click at [1157, 222] on icon "button" at bounding box center [1158, 222] width 3 height 2
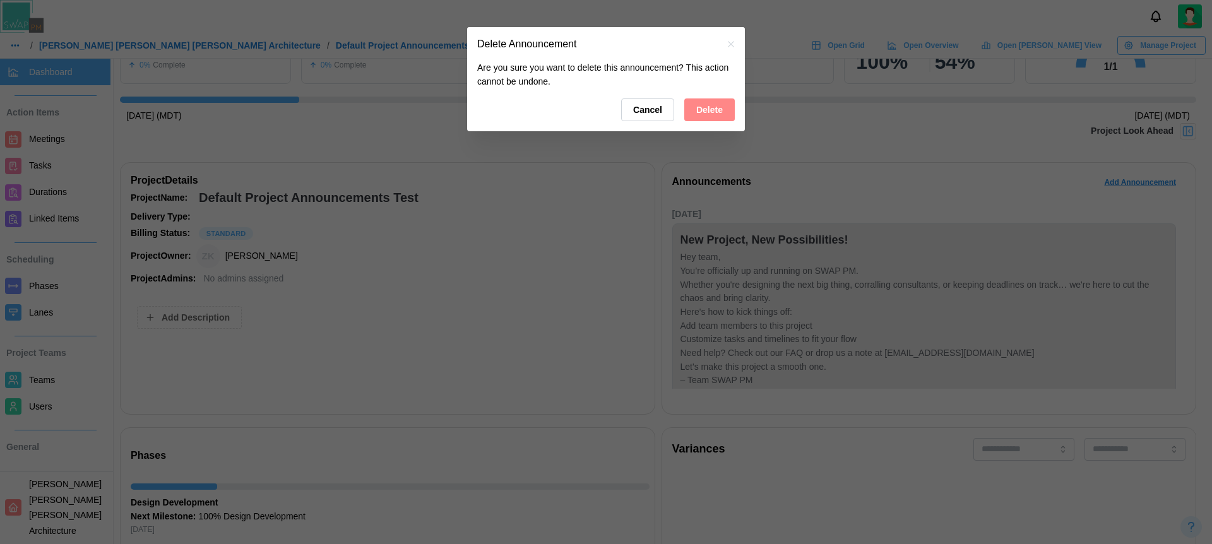
click at [721, 111] on span "Delete" at bounding box center [709, 109] width 27 height 21
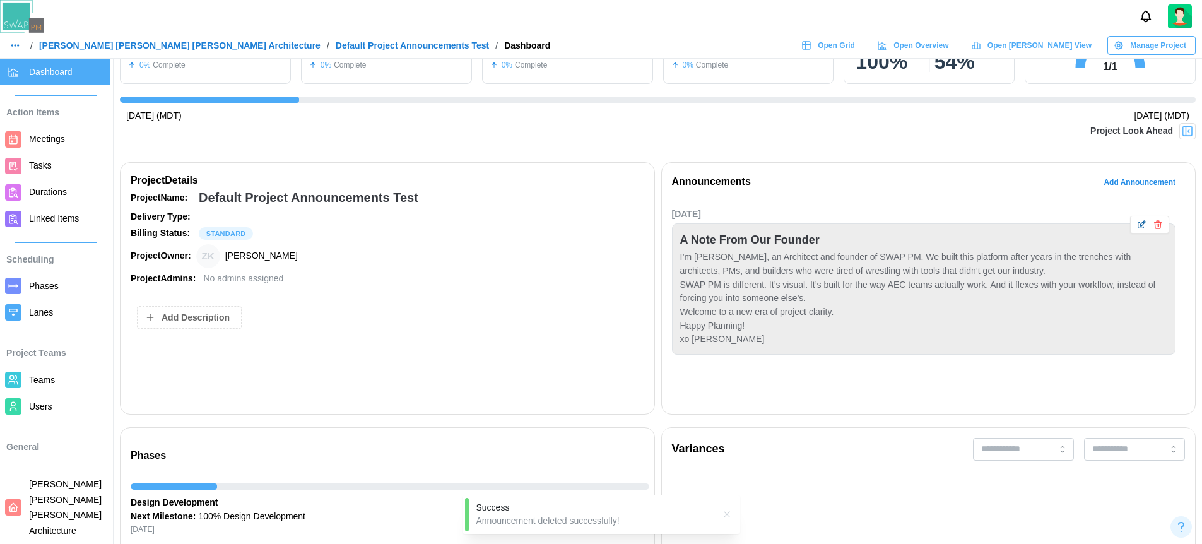
click at [1159, 218] on button "button" at bounding box center [1158, 225] width 14 height 14
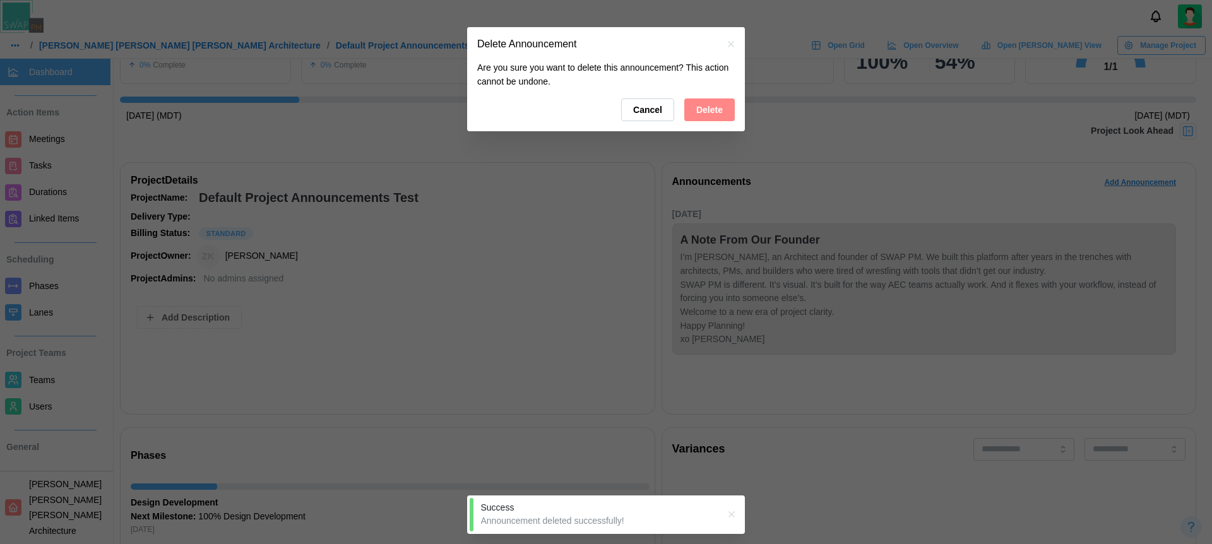
click at [714, 117] on span "Delete" at bounding box center [709, 109] width 27 height 21
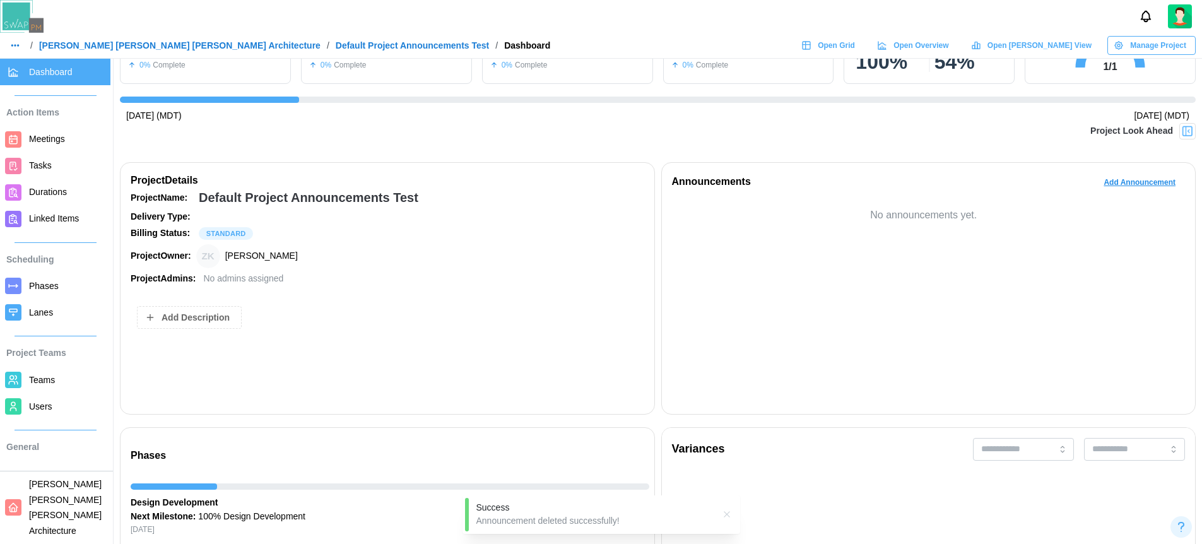
click at [141, 41] on link "[PERSON_NAME] [PERSON_NAME] [PERSON_NAME] Architecture" at bounding box center [179, 45] width 281 height 9
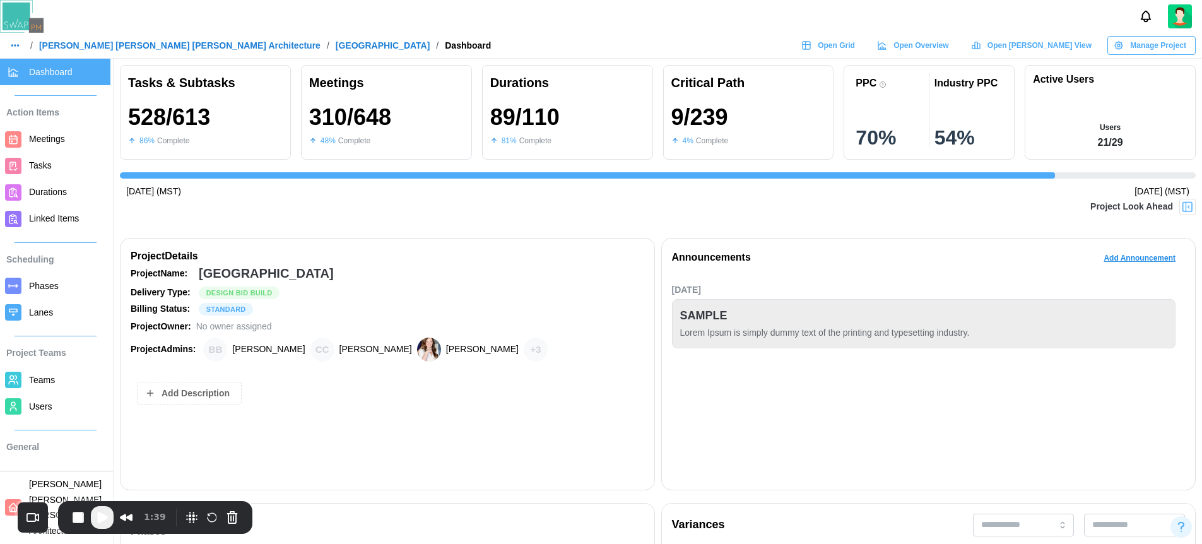
click at [104, 517] on span "Play Recording" at bounding box center [102, 517] width 15 height 15
click at [103, 519] on button "Pause Recording" at bounding box center [106, 519] width 20 height 20
click at [109, 517] on span "Play Recording" at bounding box center [102, 517] width 15 height 15
click at [149, 54] on div "/ Barker Rinker Seacat Architecture / ALTRU SPORTS COMPLEX / Dashboard" at bounding box center [248, 46] width 485 height 18
click at [153, 44] on link "[PERSON_NAME] [PERSON_NAME] [PERSON_NAME] Architecture" at bounding box center [179, 45] width 281 height 9
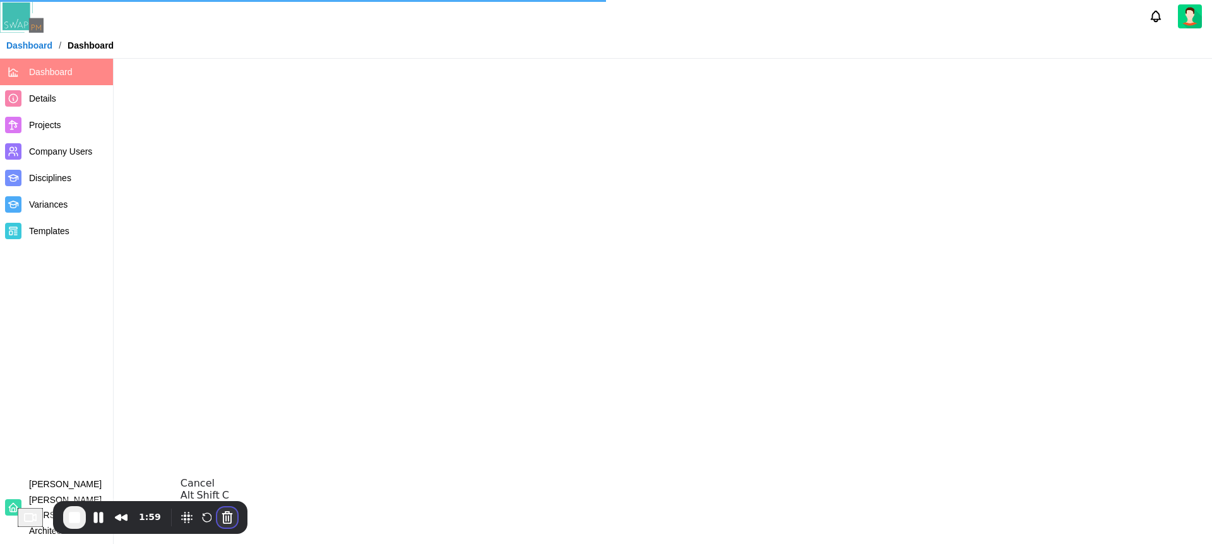
click at [232, 521] on button "Cancel Recording" at bounding box center [227, 517] width 20 height 20
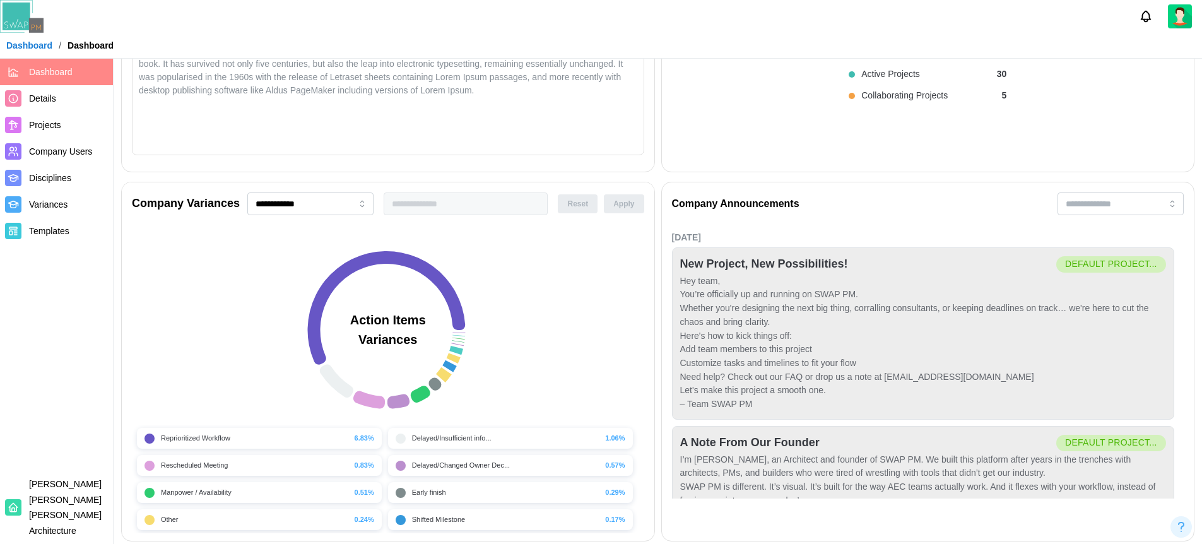
scroll to position [379, 0]
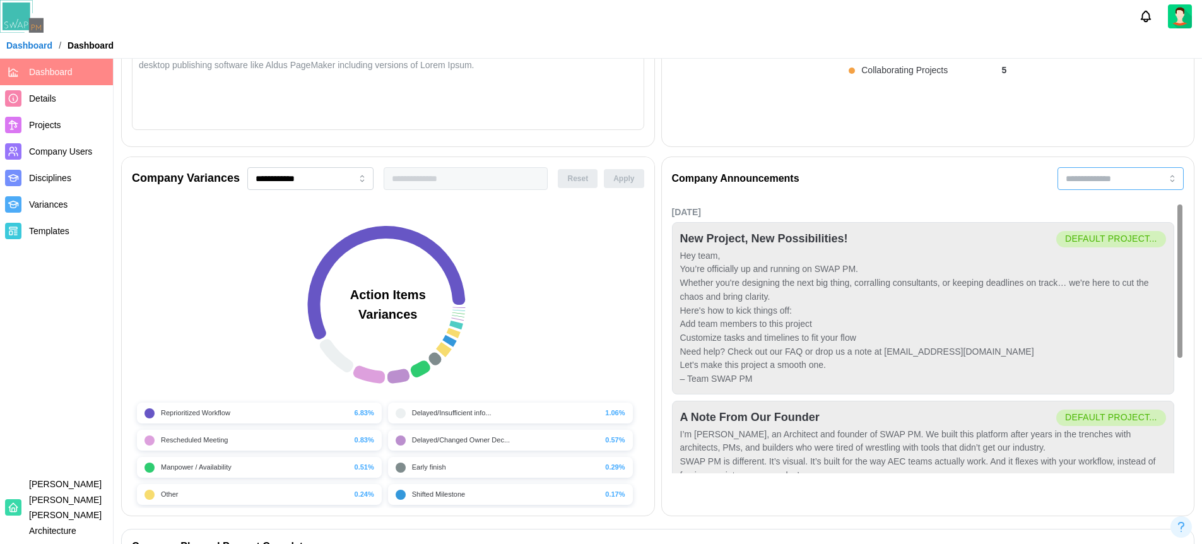
click at [1106, 177] on input "search" at bounding box center [1121, 178] width 126 height 23
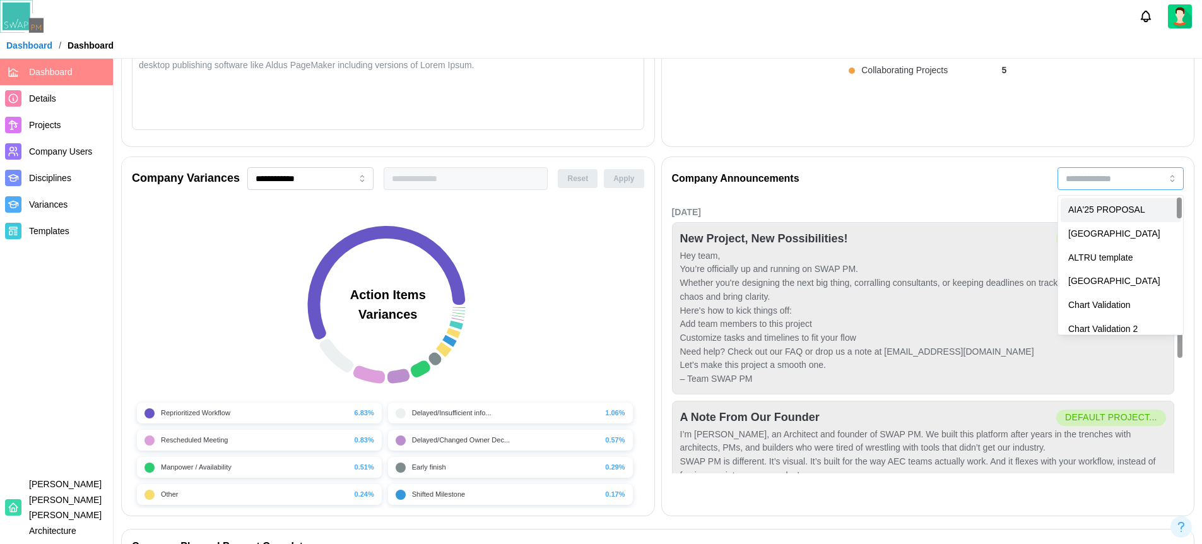
click at [1103, 215] on div "AIA'25 PROPOSAL" at bounding box center [1121, 210] width 120 height 24
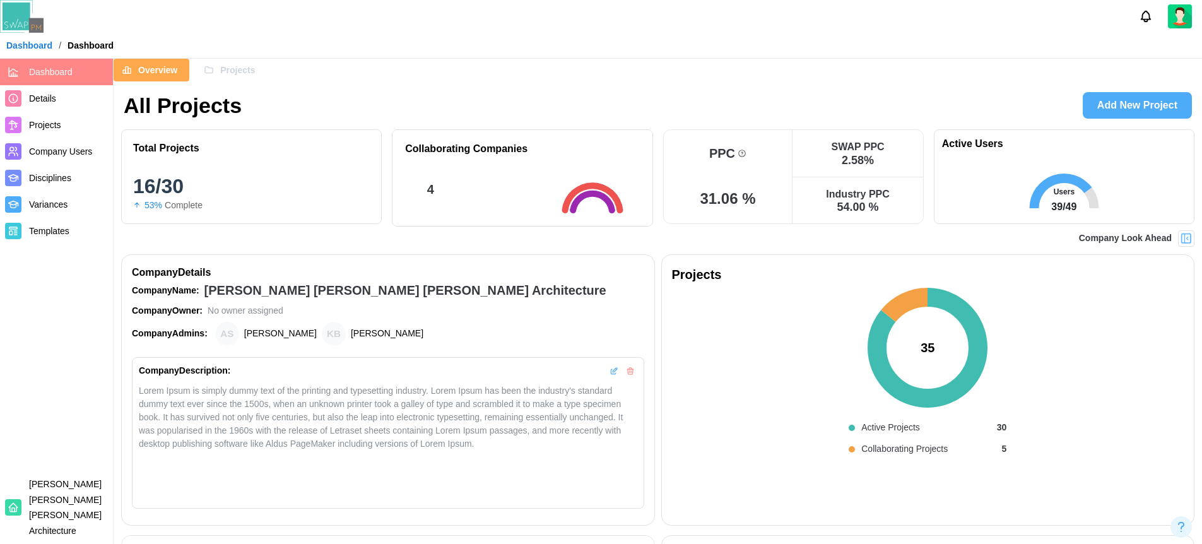
type input "**********"
click at [239, 74] on span "Projects" at bounding box center [237, 69] width 35 height 21
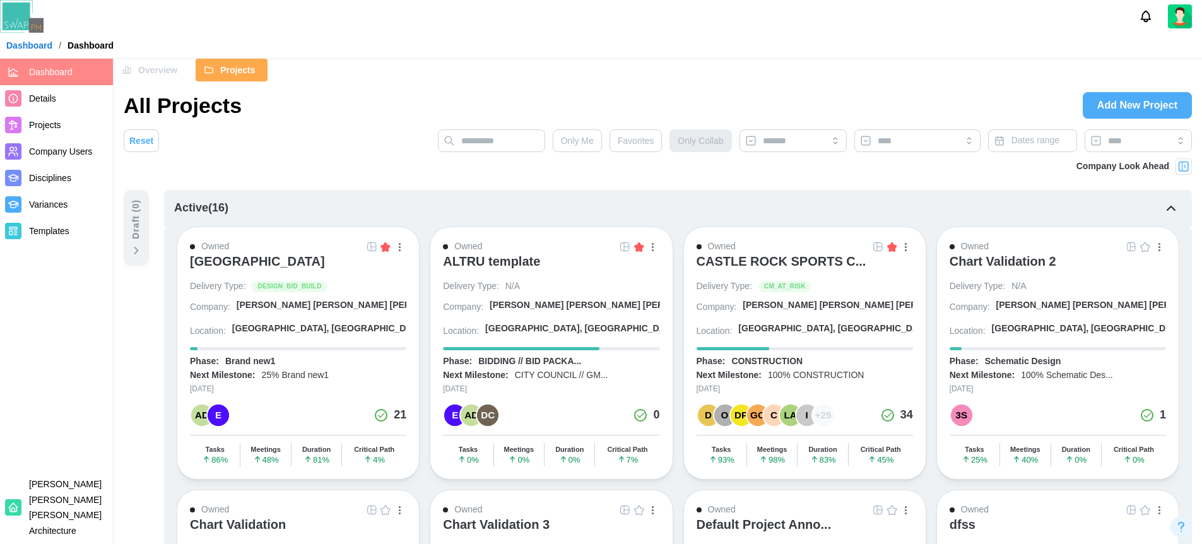
click at [260, 260] on div "[GEOGRAPHIC_DATA]" at bounding box center [257, 261] width 135 height 15
click at [290, 261] on div "[GEOGRAPHIC_DATA]" at bounding box center [257, 261] width 135 height 15
click at [46, 131] on span "Projects" at bounding box center [68, 125] width 79 height 16
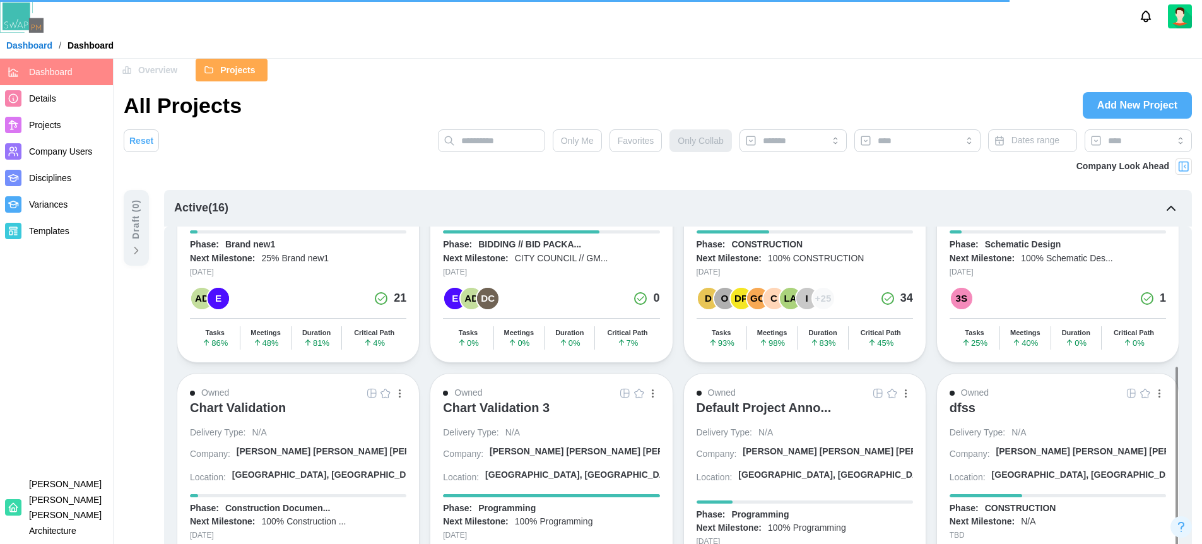
scroll to position [227, 0]
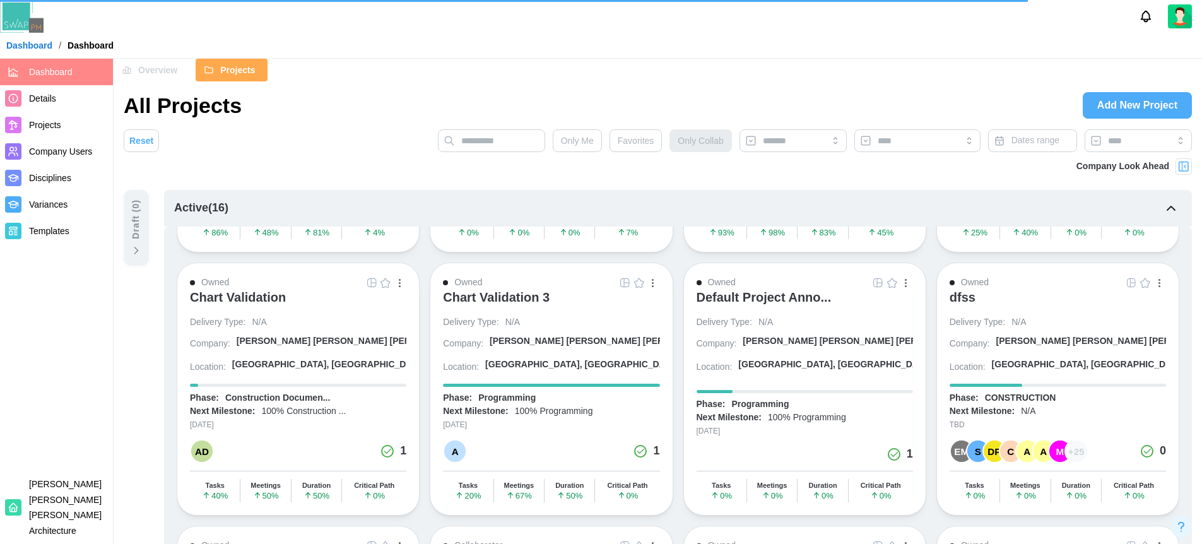
click at [907, 281] on div "button" at bounding box center [906, 283] width 2 height 8
click at [868, 402] on div "Delete Project" at bounding box center [870, 401] width 64 height 10
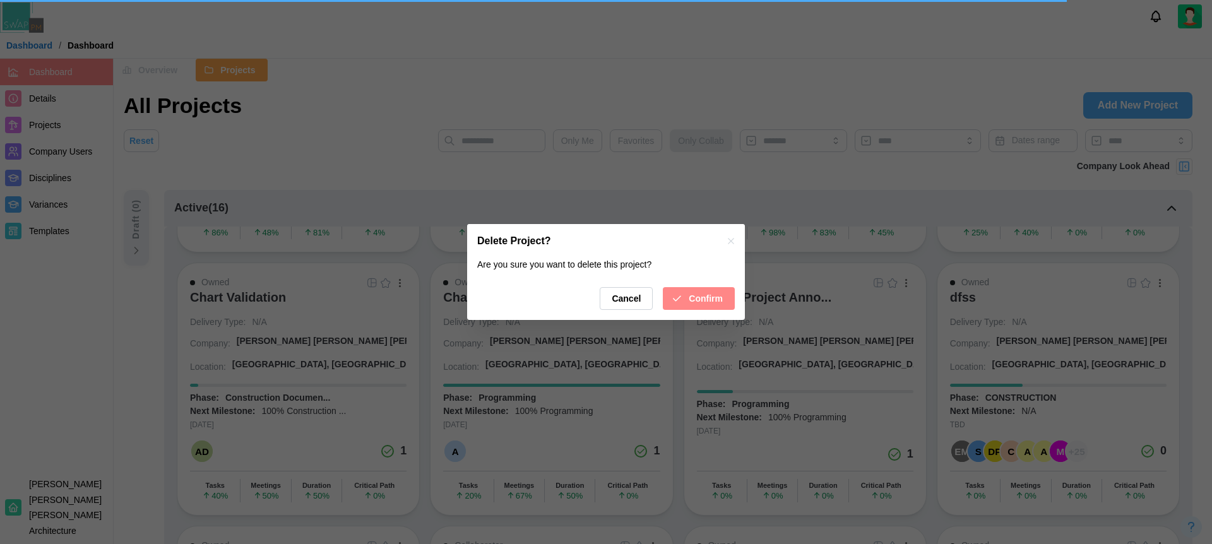
click at [681, 288] on div "Confirm" at bounding box center [697, 298] width 52 height 21
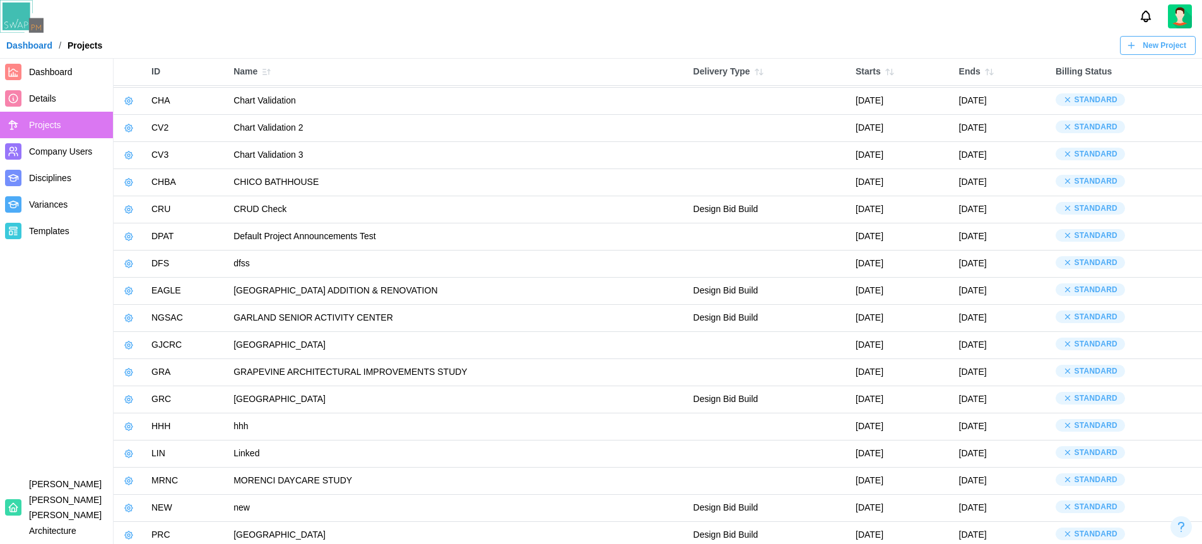
scroll to position [0, 0]
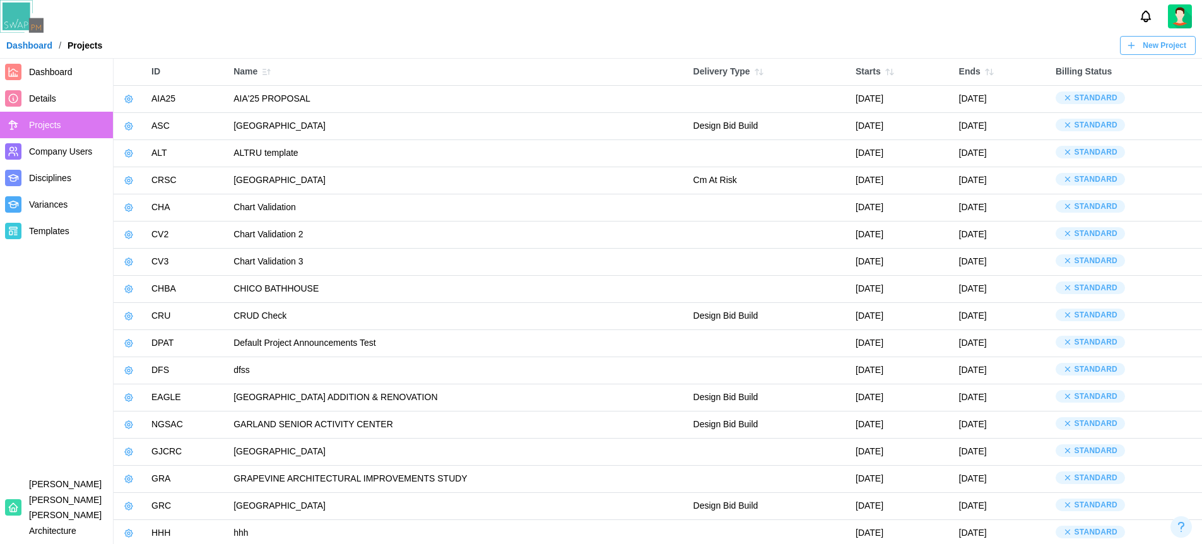
click at [327, 336] on td "Default Project Announcements Test" at bounding box center [456, 343] width 459 height 27
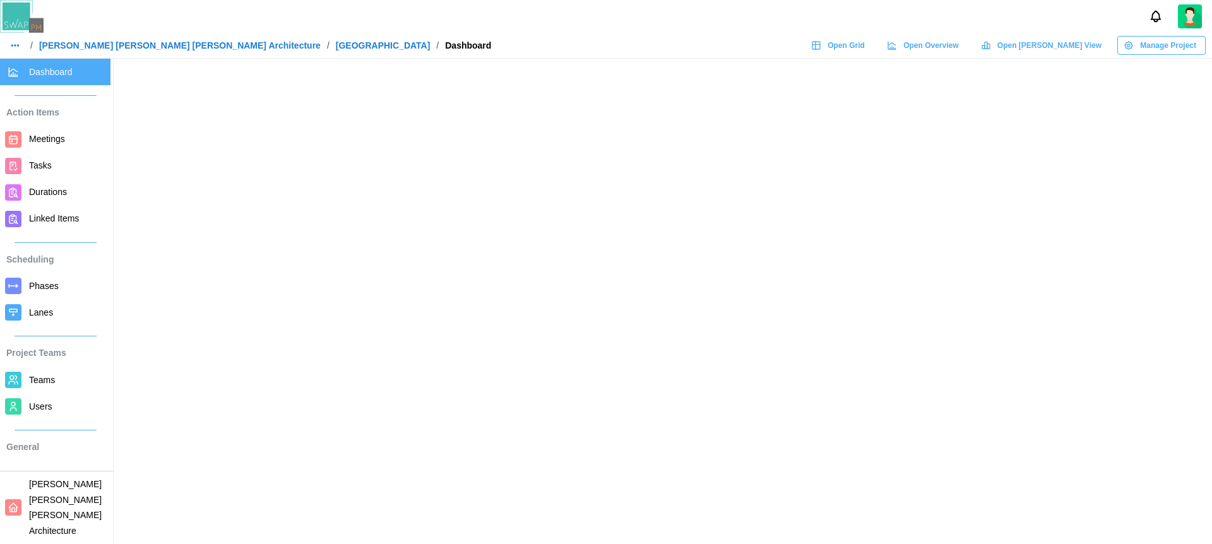
click at [622, 38] on div "/ [PERSON_NAME] [PERSON_NAME] [PERSON_NAME] Architecture / ALTRU SPORTS COMPLEX…" at bounding box center [606, 45] width 1212 height 19
click at [621, 38] on div "/ [PERSON_NAME] [PERSON_NAME] [PERSON_NAME] Architecture / ALTRU SPORTS COMPLEX…" at bounding box center [606, 45] width 1212 height 19
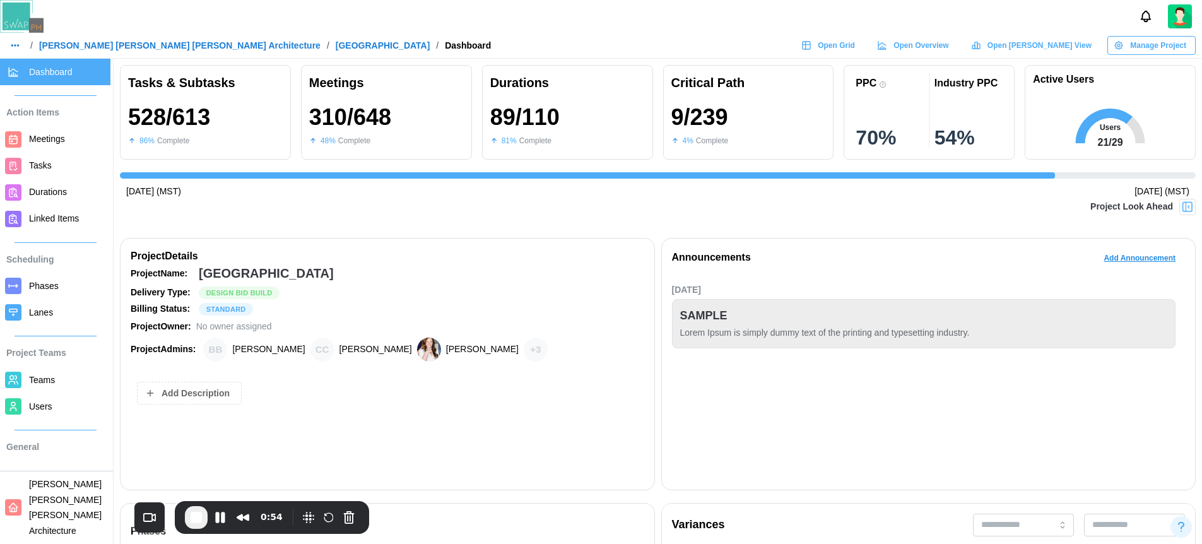
click at [1185, 206] on img at bounding box center [1187, 207] width 13 height 13
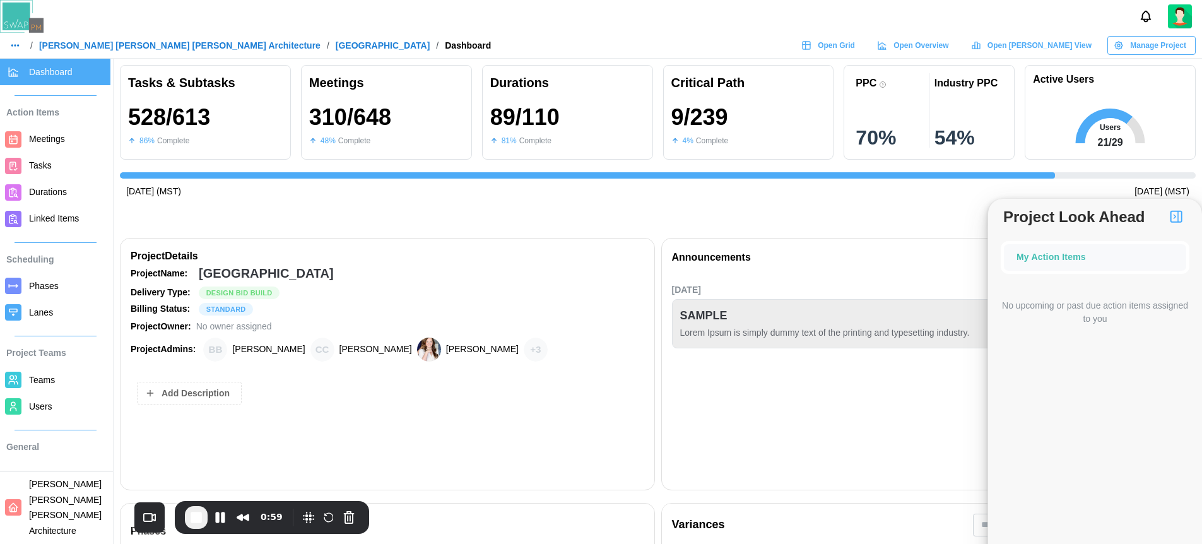
click at [1172, 218] on img "button" at bounding box center [1176, 216] width 15 height 15
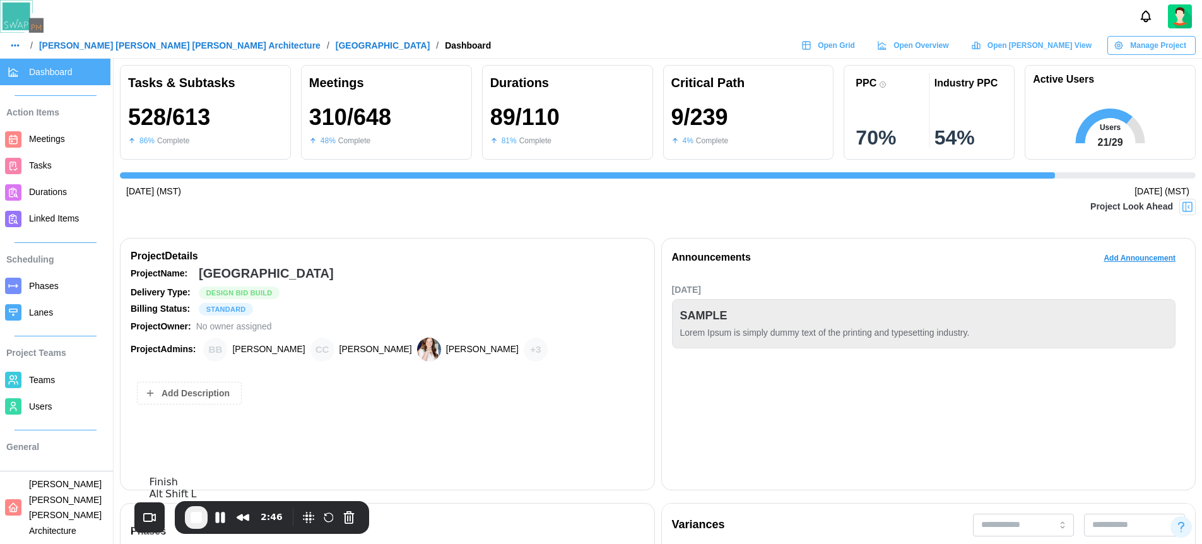
click at [199, 519] on span "End Recording" at bounding box center [196, 517] width 15 height 15
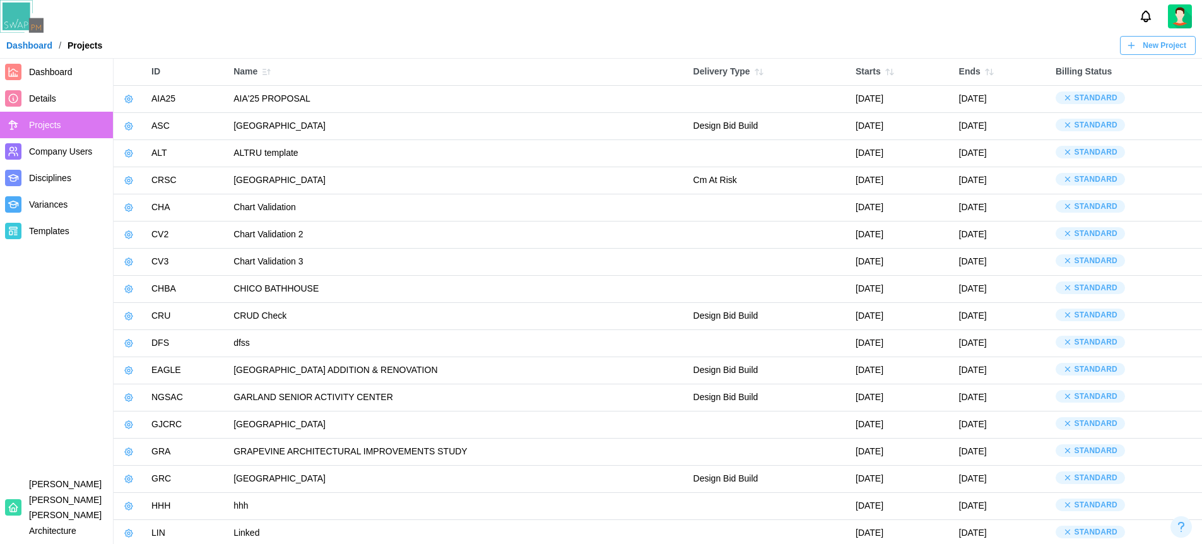
click at [281, 13] on div at bounding box center [601, 16] width 1202 height 33
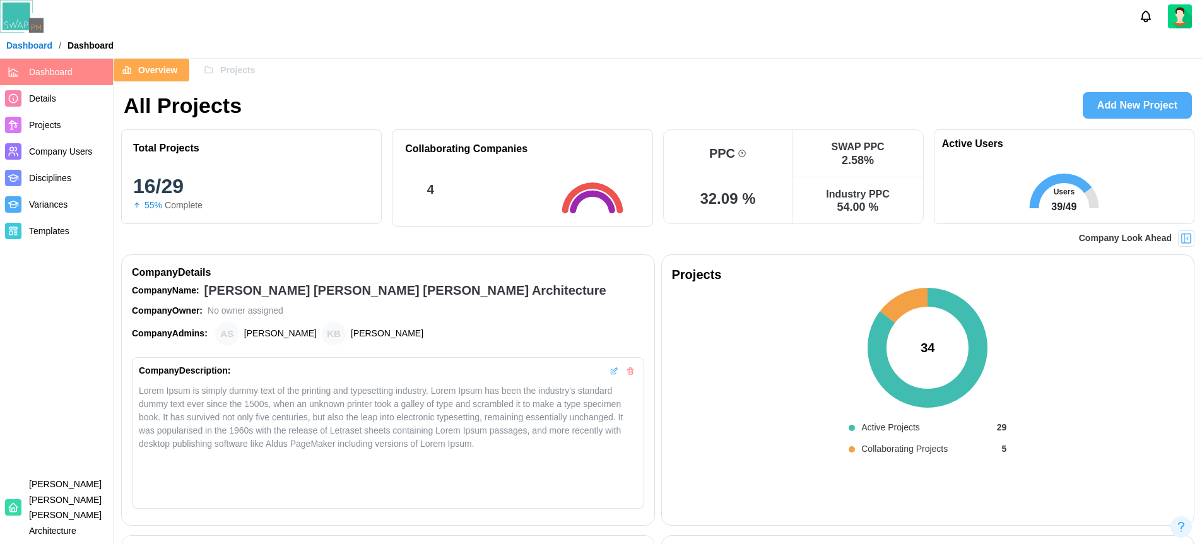
click at [499, 24] on div at bounding box center [601, 16] width 1202 height 33
click at [235, 67] on span "Projects" at bounding box center [237, 69] width 35 height 21
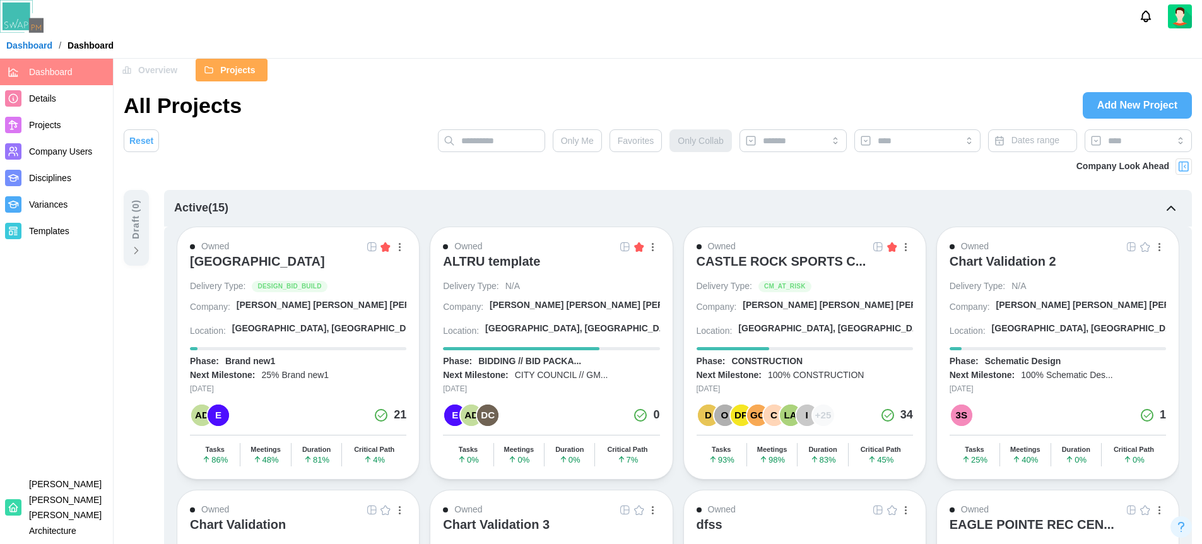
click at [461, 30] on div at bounding box center [601, 16] width 1202 height 33
click at [132, 233] on div "Draft ( 0 )" at bounding box center [136, 219] width 14 height 40
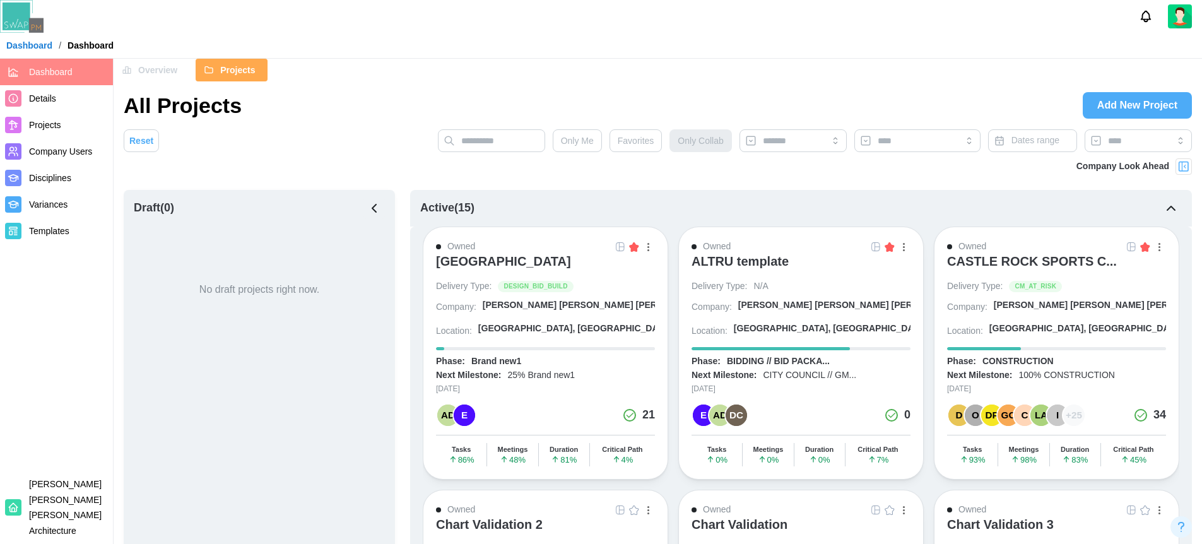
click at [379, 206] on icon "button" at bounding box center [374, 208] width 15 height 15
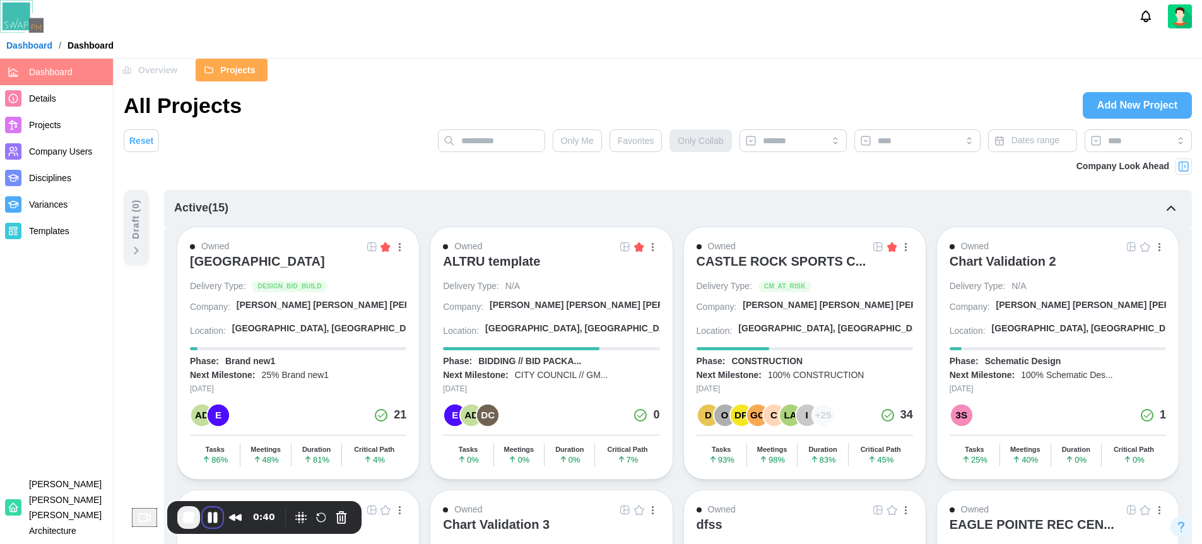
drag, startPoint x: 109, startPoint y: 507, endPoint x: 225, endPoint y: 533, distance: 119.6
click at [225, 533] on div "0:40" at bounding box center [264, 517] width 194 height 33
click at [1184, 165] on img at bounding box center [1183, 166] width 13 height 13
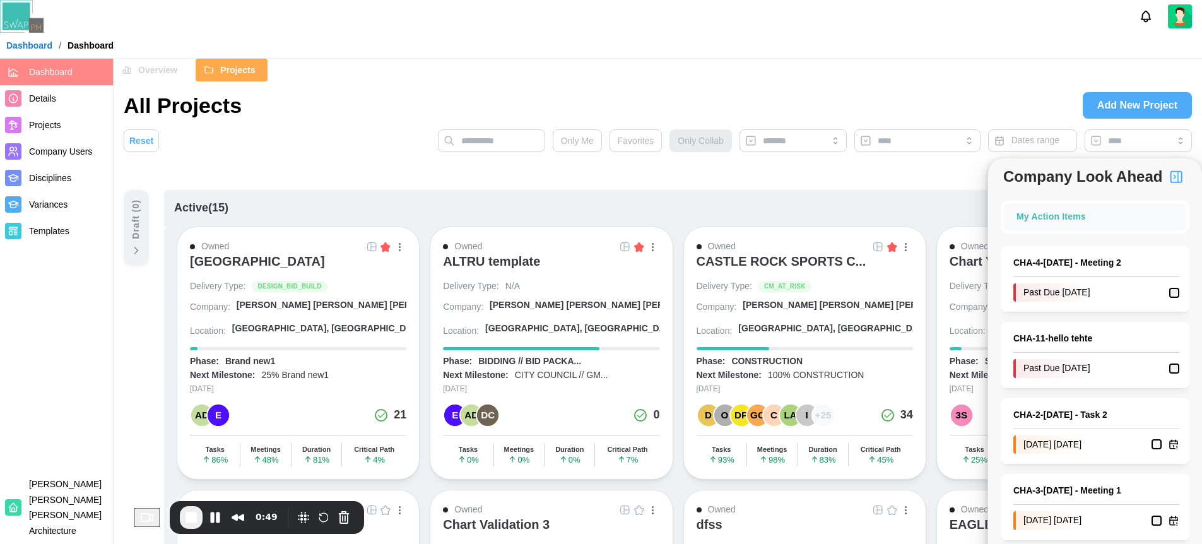
click at [1178, 175] on img "button" at bounding box center [1176, 176] width 15 height 15
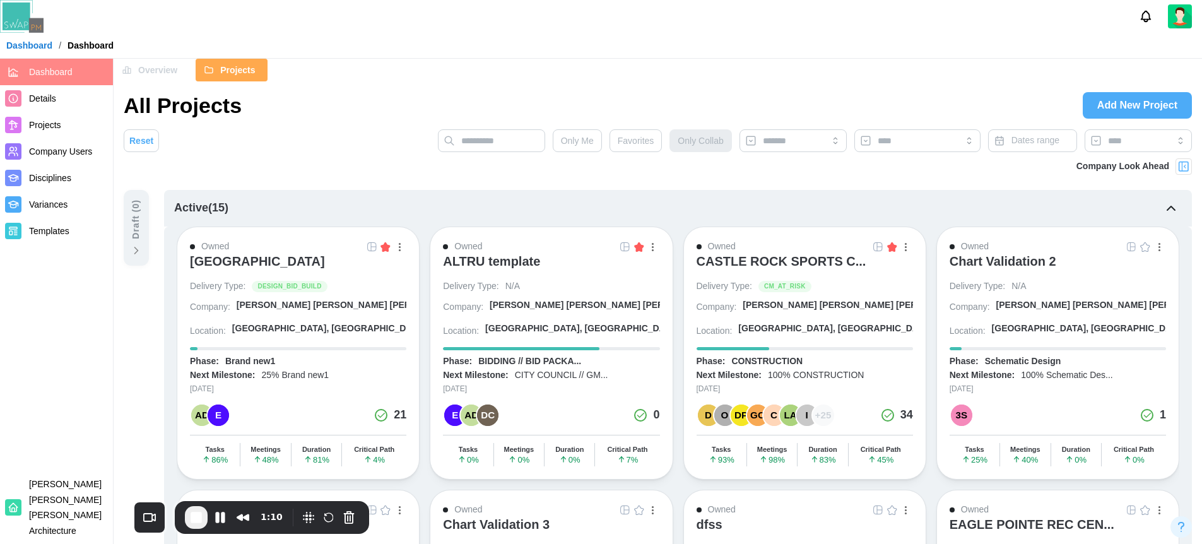
click at [55, 127] on span "Projects" at bounding box center [45, 125] width 32 height 10
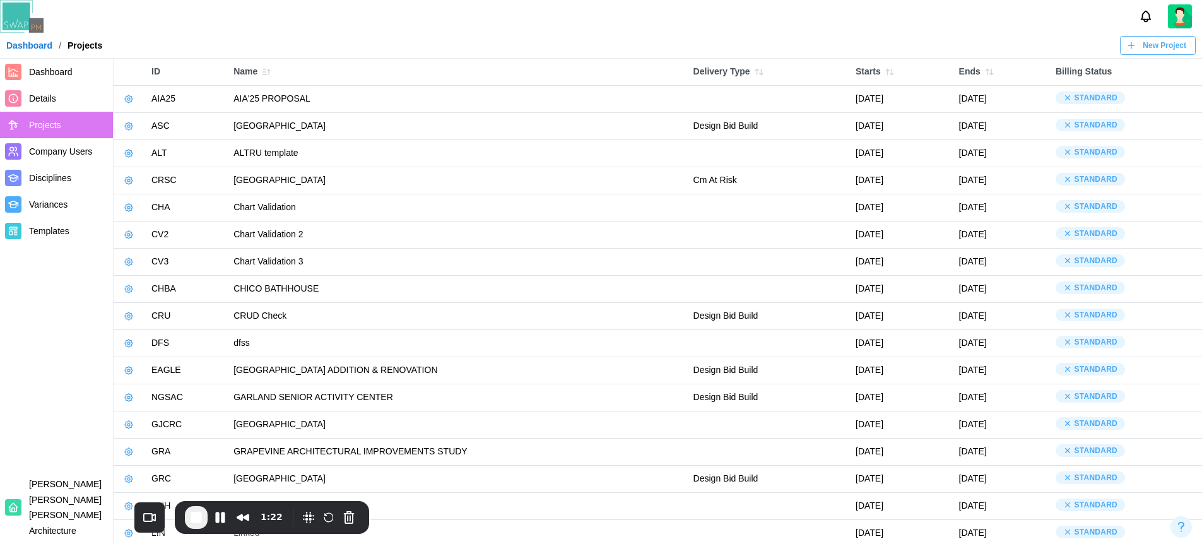
click at [1165, 41] on span "New Project" at bounding box center [1165, 46] width 44 height 18
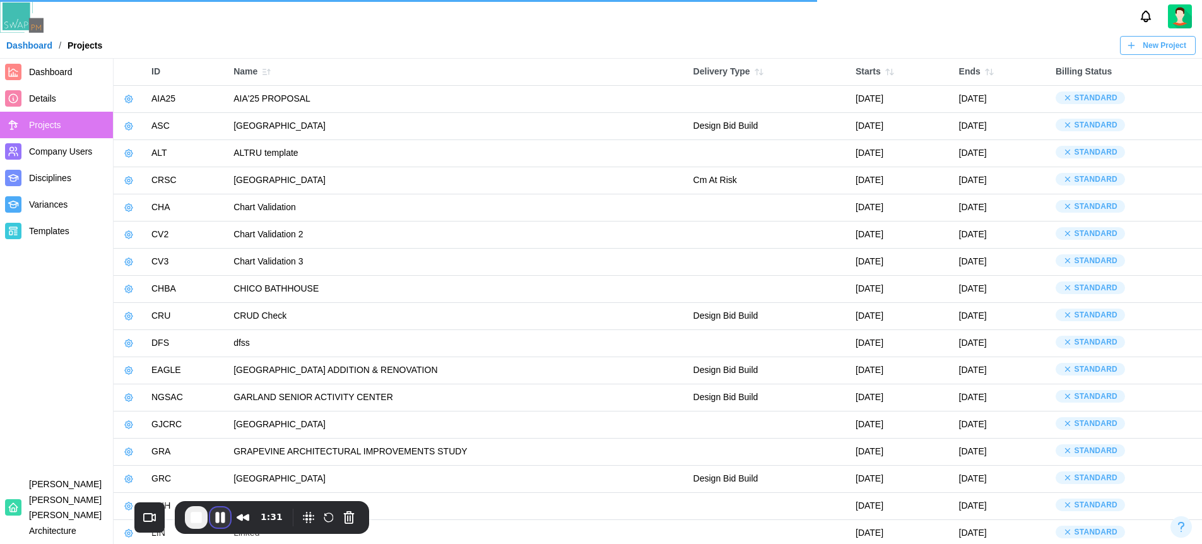
click at [218, 519] on button "Pause Recording" at bounding box center [220, 517] width 20 height 20
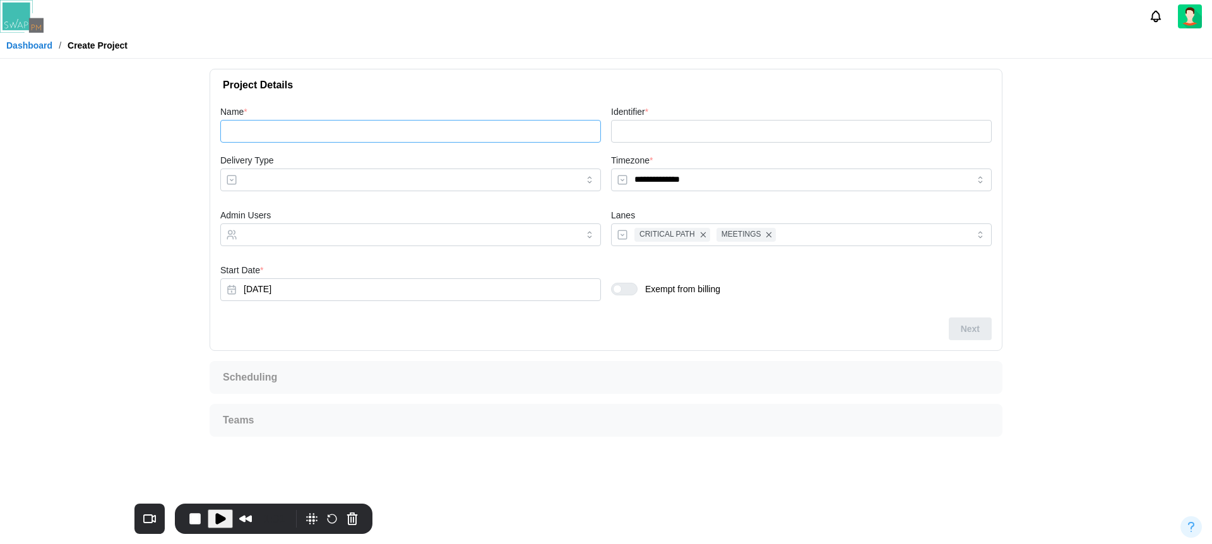
click at [300, 137] on input "Name *" at bounding box center [410, 131] width 380 height 23
paste input "**********"
type input "**********"
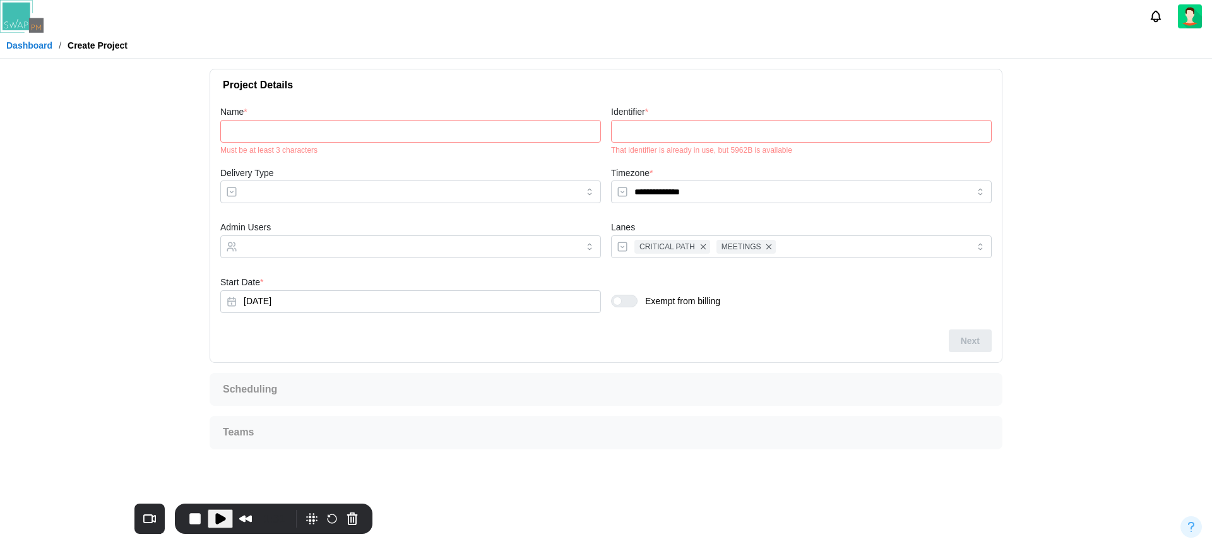
type input "*"
type input "**"
type input "*"
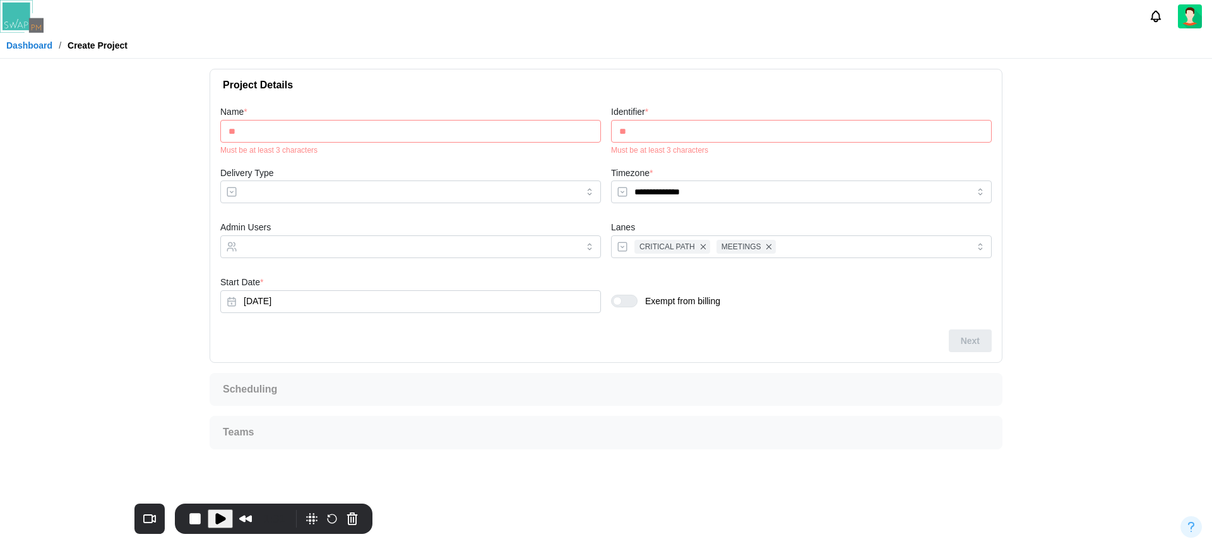
type input "*"
type input "**"
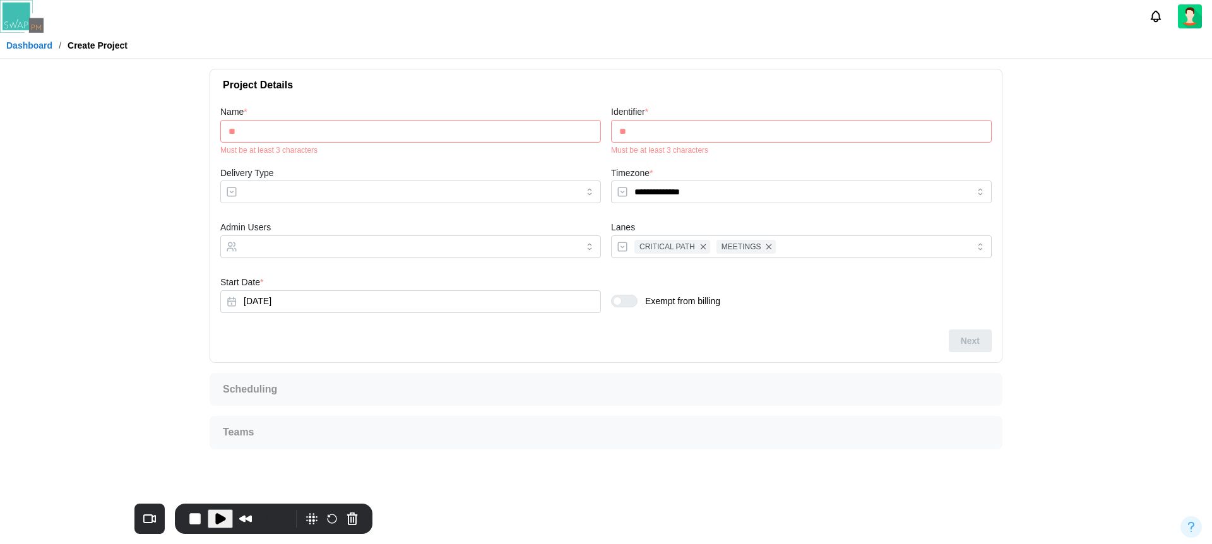
type input "***"
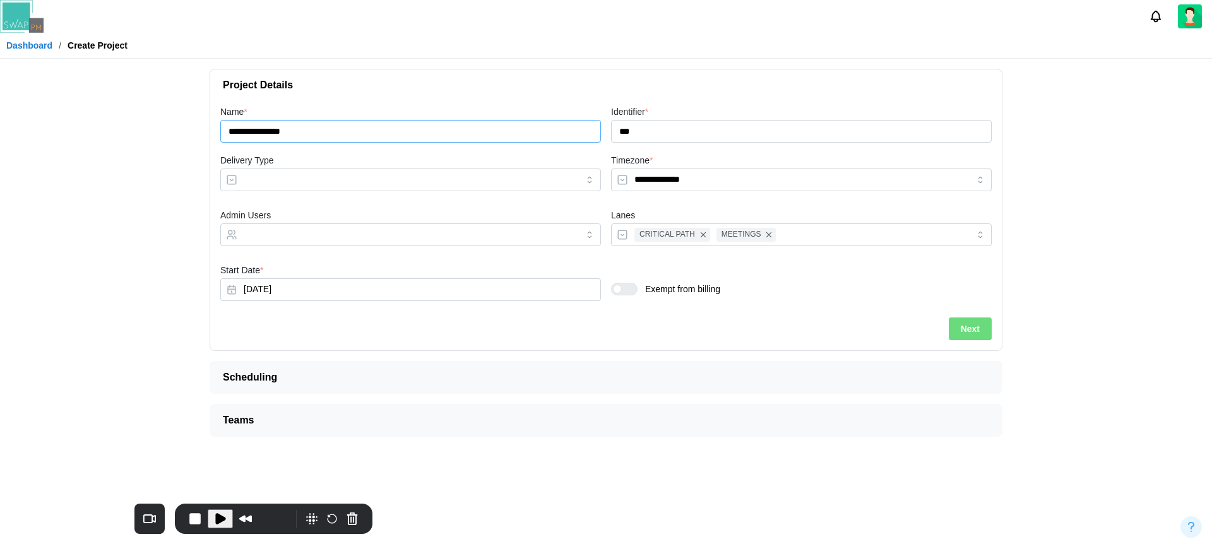
type input "**********"
type input "***"
click at [362, 142] on input "**********" at bounding box center [410, 131] width 380 height 23
type input "**********"
type input "****"
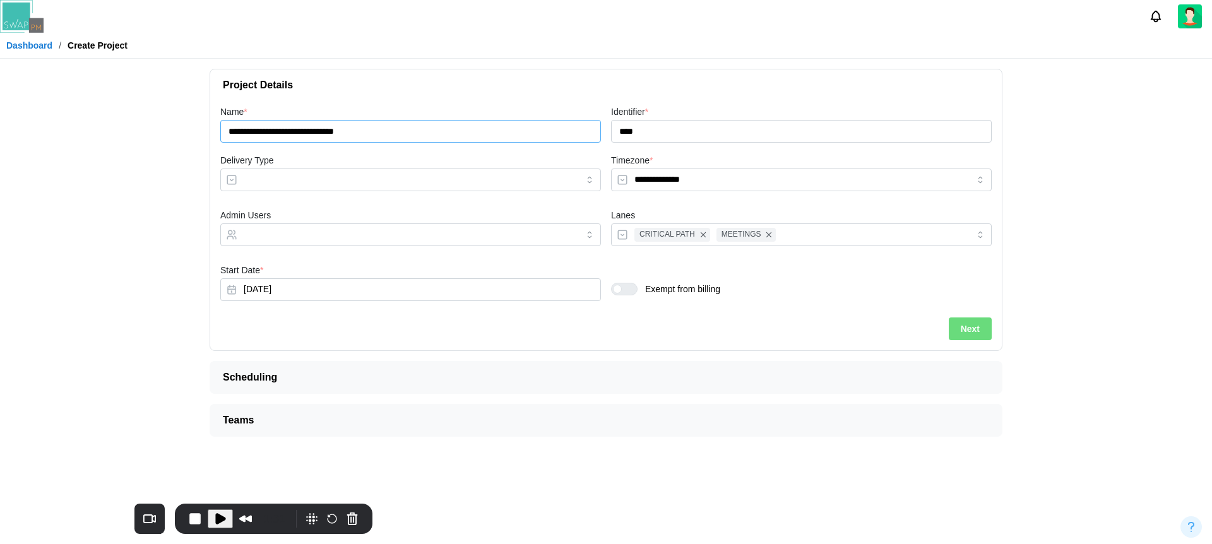
type input "**********"
click at [220, 519] on span "Play Recording" at bounding box center [220, 518] width 15 height 15
click at [971, 329] on span "Next" at bounding box center [969, 328] width 19 height 21
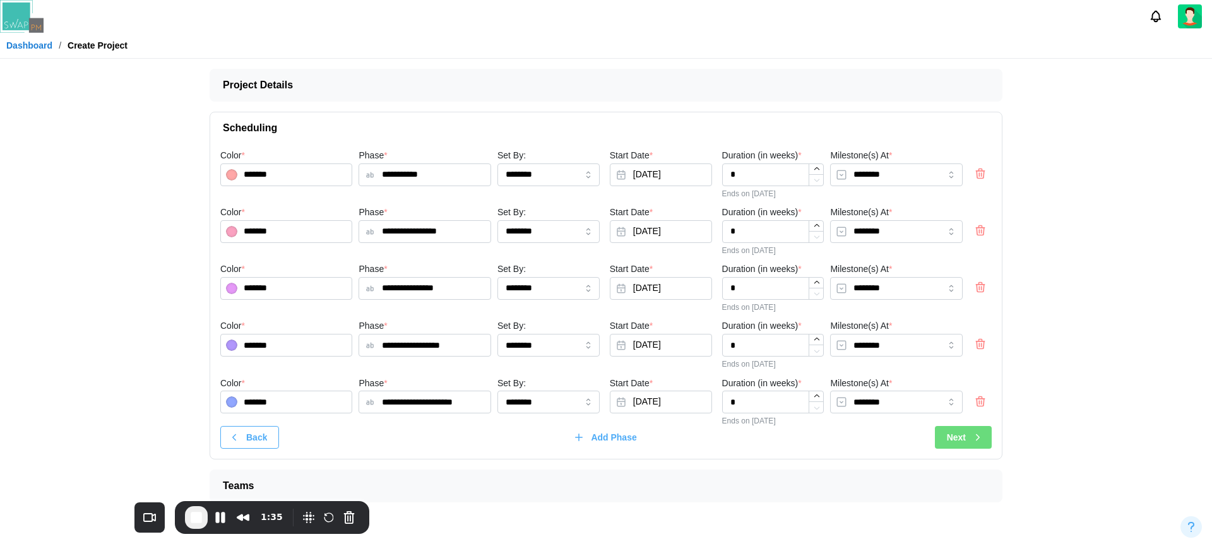
click at [981, 437] on icon "button" at bounding box center [977, 437] width 11 height 11
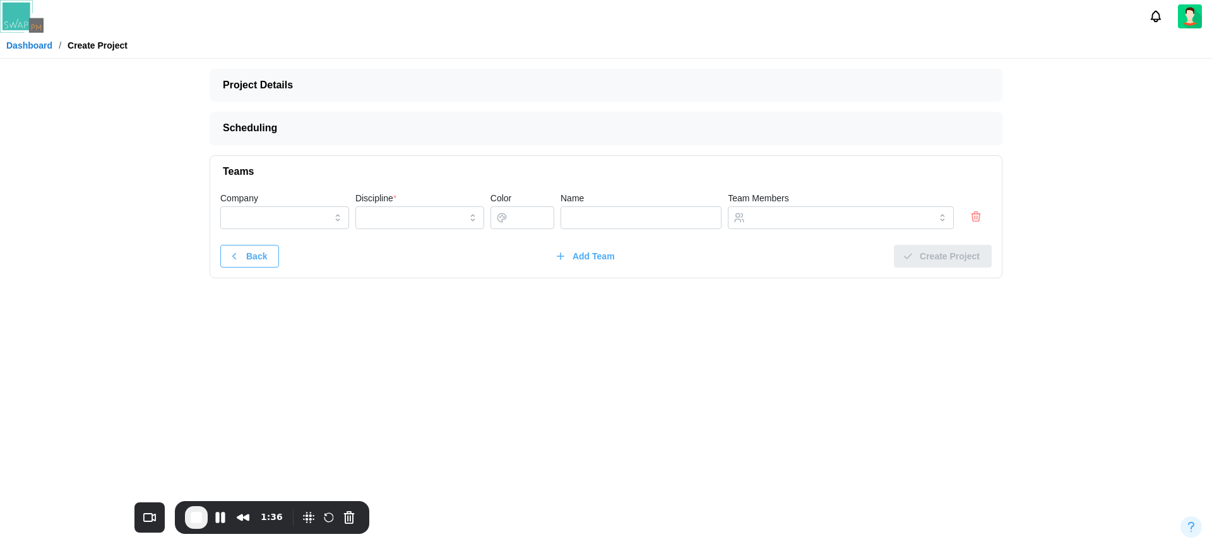
click at [966, 217] on div at bounding box center [976, 216] width 32 height 14
click at [980, 216] on icon "button" at bounding box center [975, 216] width 13 height 15
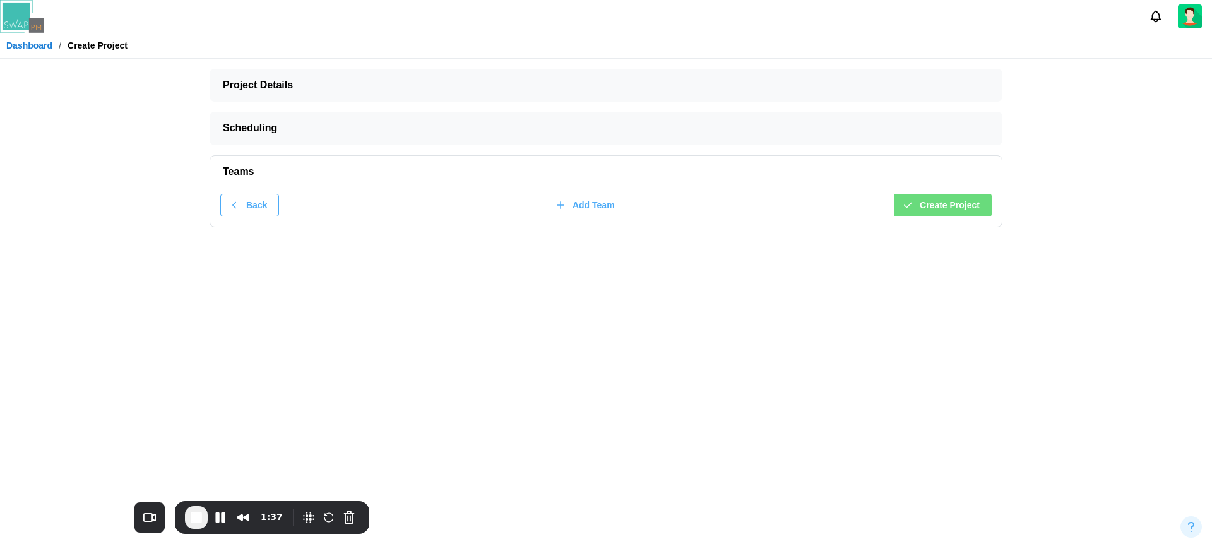
click at [969, 207] on span "Create Project" at bounding box center [949, 204] width 60 height 21
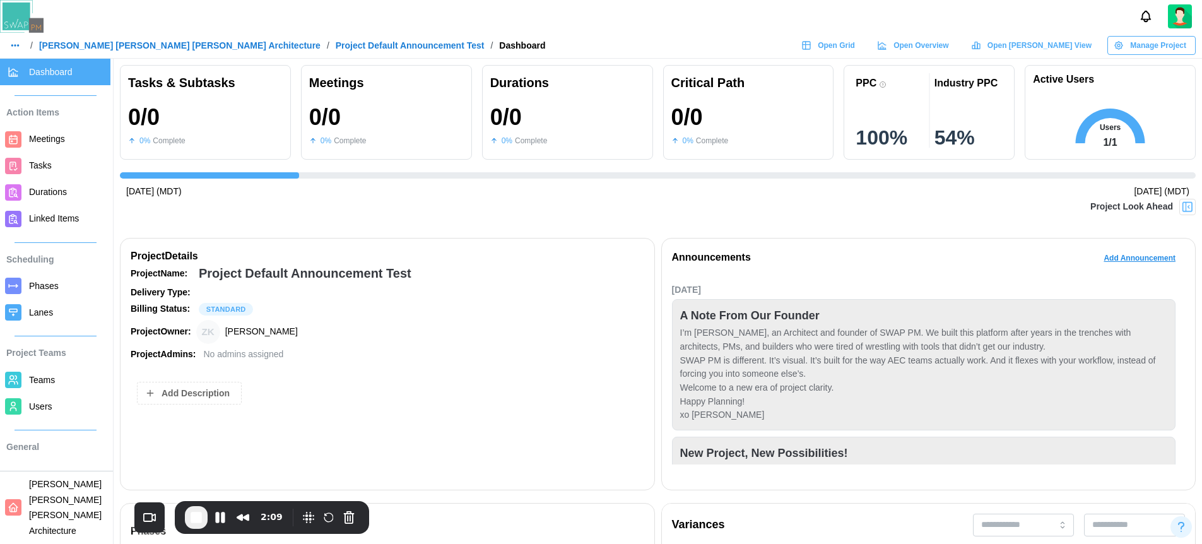
click at [133, 44] on link "[PERSON_NAME] [PERSON_NAME] [PERSON_NAME] Architecture" at bounding box center [179, 45] width 281 height 9
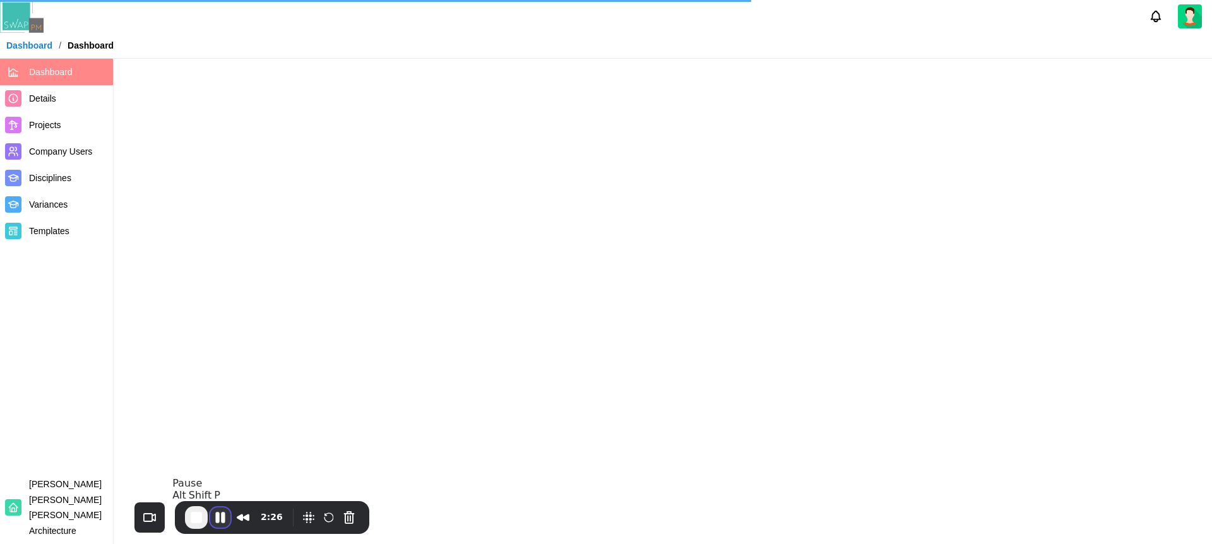
click at [221, 522] on button "Pause Recording" at bounding box center [220, 517] width 20 height 20
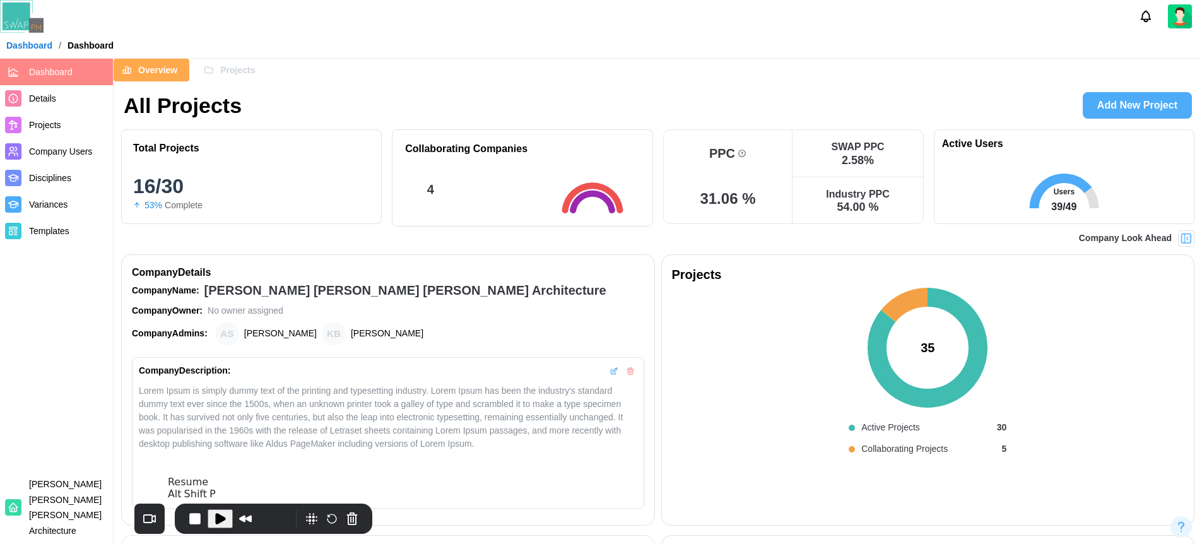
click at [218, 516] on span "Play Recording" at bounding box center [220, 518] width 15 height 15
click at [219, 509] on button "Pause Recording" at bounding box center [220, 517] width 20 height 20
click at [219, 517] on span "Play Recording" at bounding box center [220, 518] width 15 height 15
